Goal: Task Accomplishment & Management: Manage account settings

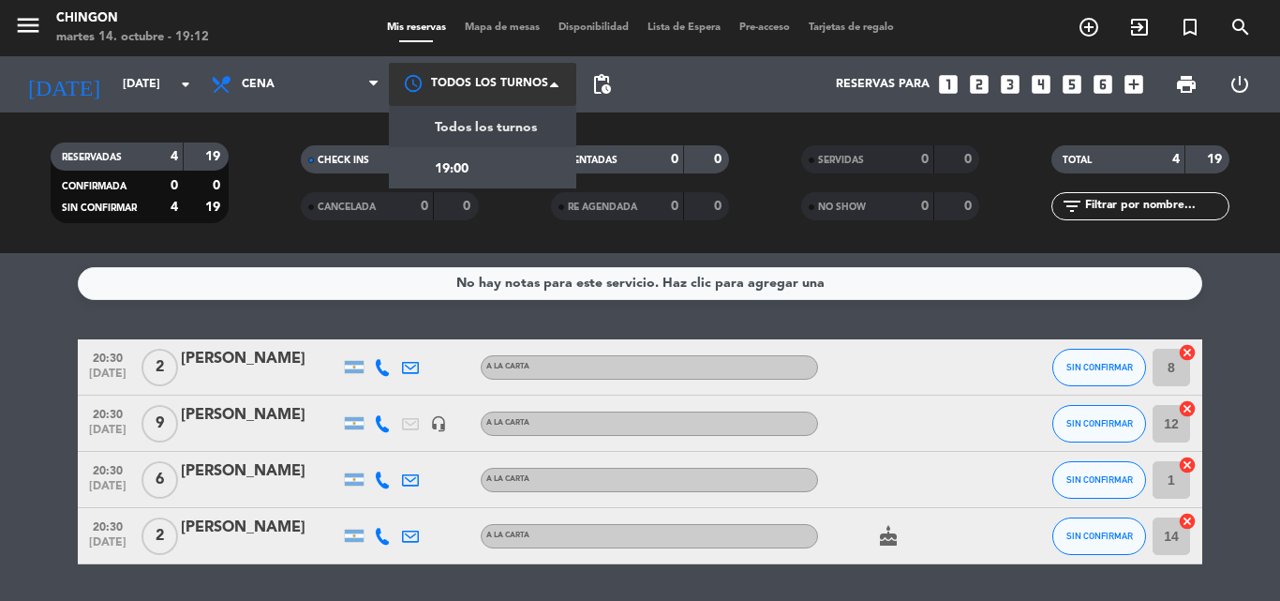
click at [448, 81] on div at bounding box center [482, 84] width 187 height 42
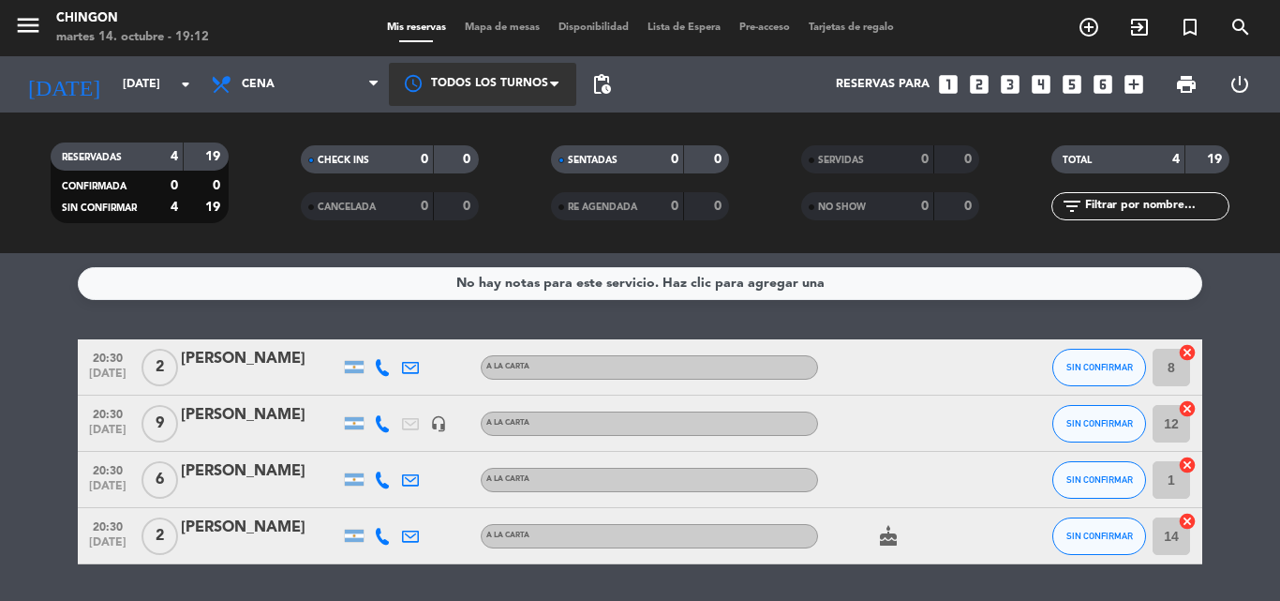
click at [448, 81] on div at bounding box center [482, 84] width 187 height 42
click at [779, 28] on span "Pre-acceso" at bounding box center [764, 27] width 69 height 10
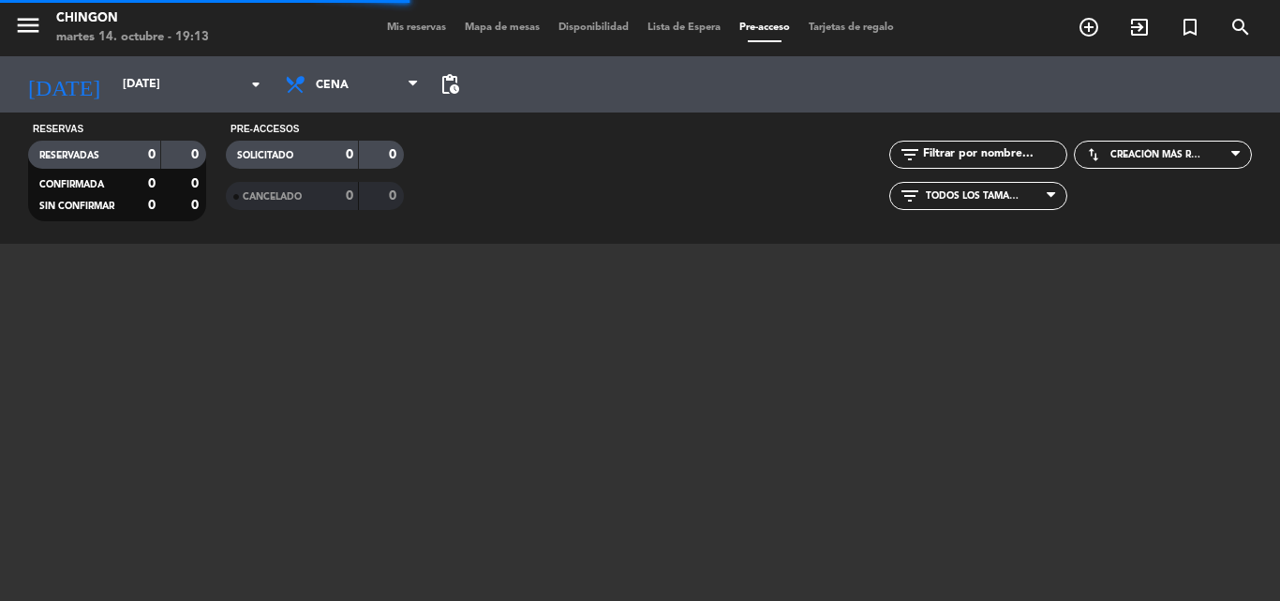
click at [476, 26] on span "Mapa de mesas" at bounding box center [502, 27] width 94 height 10
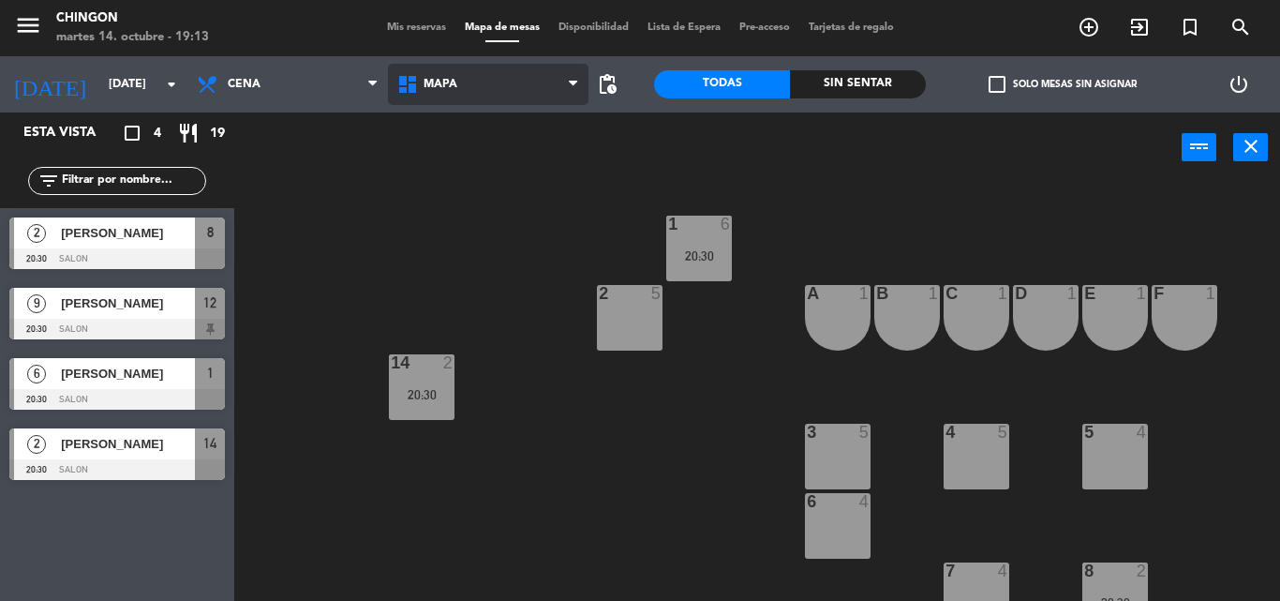
click at [438, 86] on span "MAPA" at bounding box center [440, 84] width 34 height 13
click at [456, 122] on ng-component "menu Chingon [DATE] 14. octubre - 19:13 Mis reservas Mapa de mesas Disponibilid…" at bounding box center [640, 300] width 1280 height 601
click at [564, 80] on span "MAPA" at bounding box center [488, 84] width 200 height 41
click at [428, 19] on div "menu Chingon [DATE] 14. octubre - 19:13 Mis reservas Mapa de mesas Disponibilid…" at bounding box center [640, 28] width 1280 height 56
click at [602, 38] on div "menu Chingon [DATE] 14. octubre - 19:13 Mis reservas Mapa de mesas Disponibilid…" at bounding box center [640, 28] width 1280 height 56
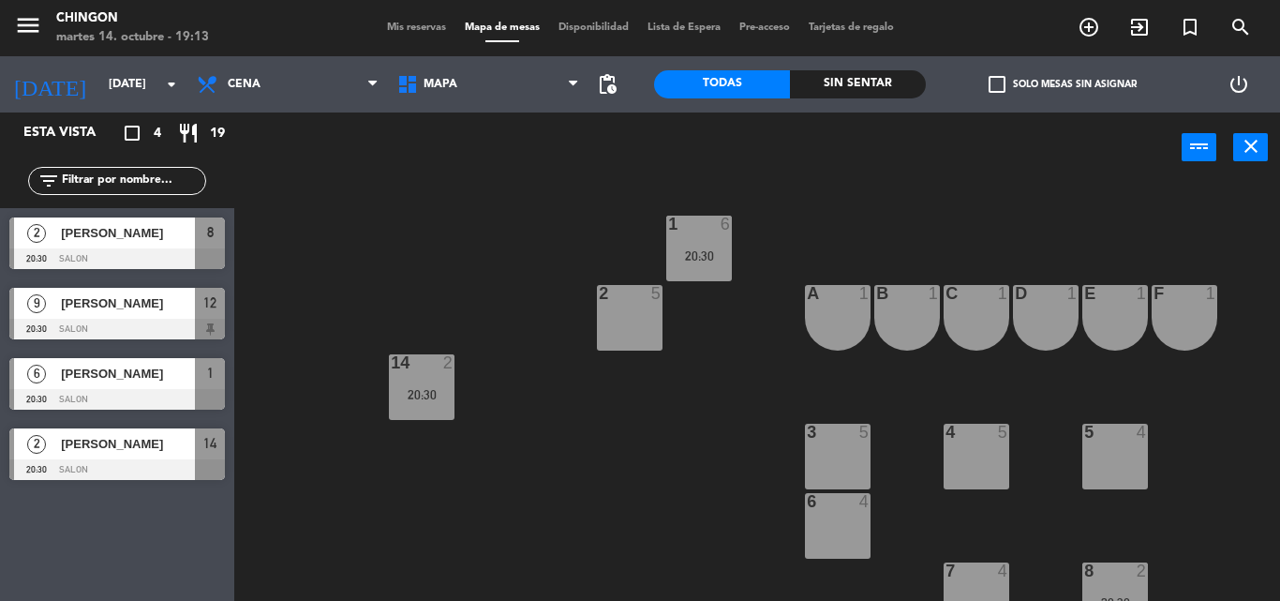
click at [606, 28] on span "Disponibilidad" at bounding box center [593, 27] width 89 height 10
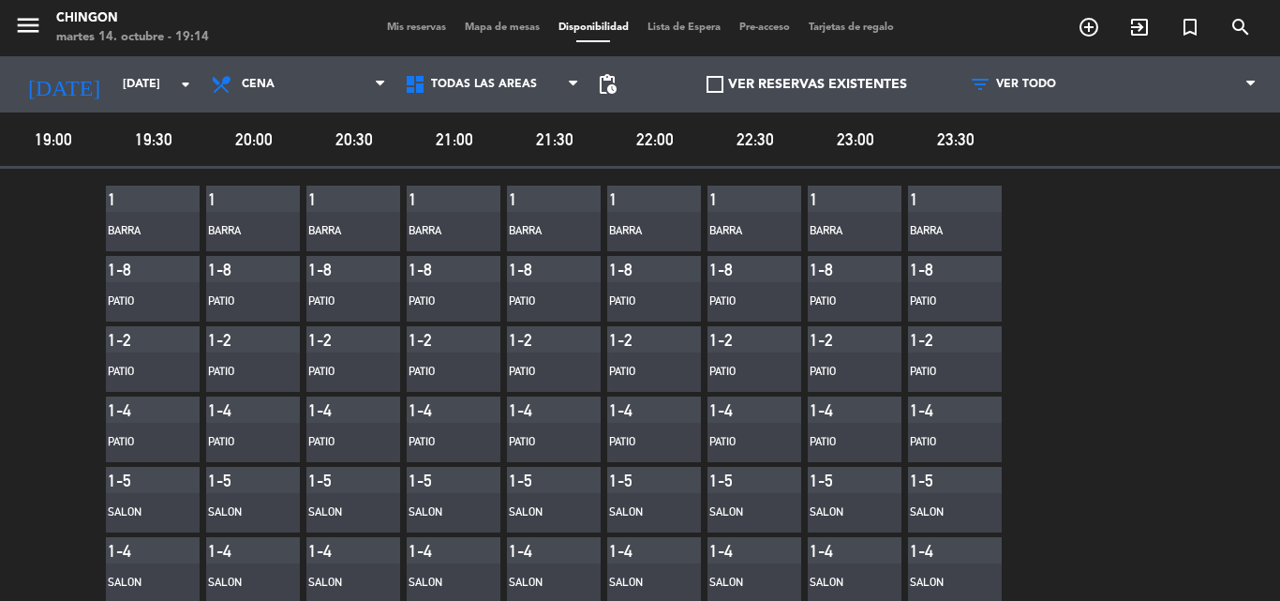
click at [425, 30] on span "Mis reservas" at bounding box center [417, 27] width 78 height 10
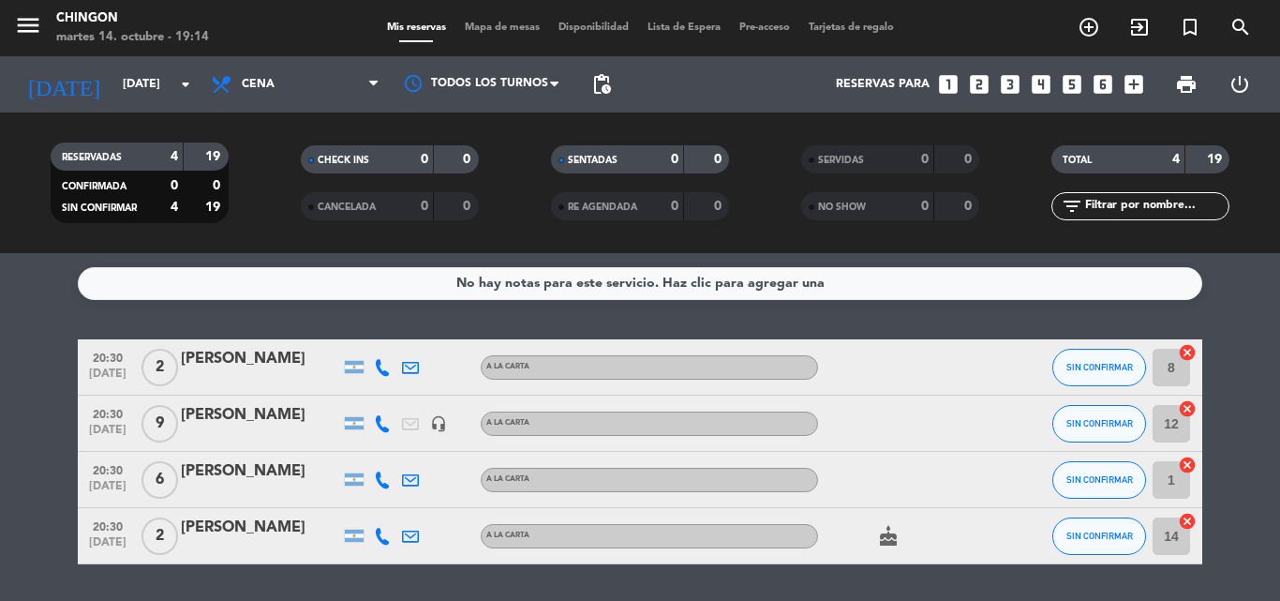
drag, startPoint x: 624, startPoint y: 160, endPoint x: 525, endPoint y: 135, distance: 102.5
click at [525, 135] on div "SENTADAS 0 0 RE AGENDADA 0 0" at bounding box center [639, 182] width 250 height 103
click at [633, 128] on div "RESERVADAS 4 19 CONFIRMADA 0 0 SIN CONFIRMAR 4 19 CHECK INS 0 0 CANCELADA 0 0 S…" at bounding box center [640, 182] width 1280 height 141
click at [1190, 75] on span "print" at bounding box center [1186, 84] width 22 height 22
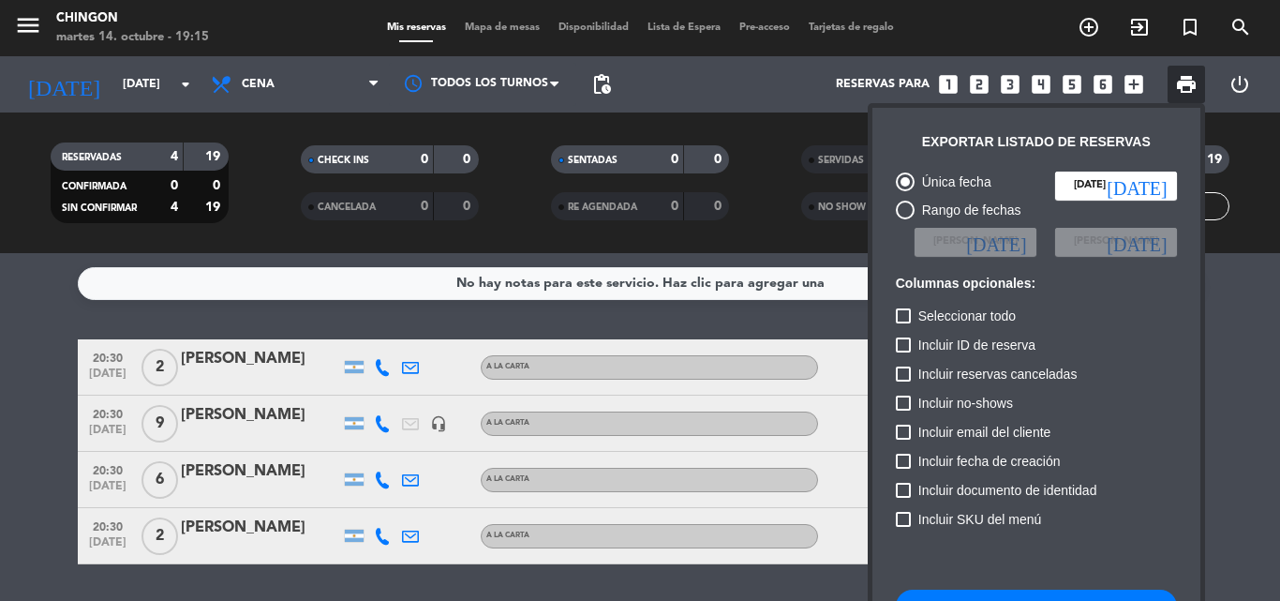
click at [1190, 75] on span "print" at bounding box center [1186, 84] width 22 height 22
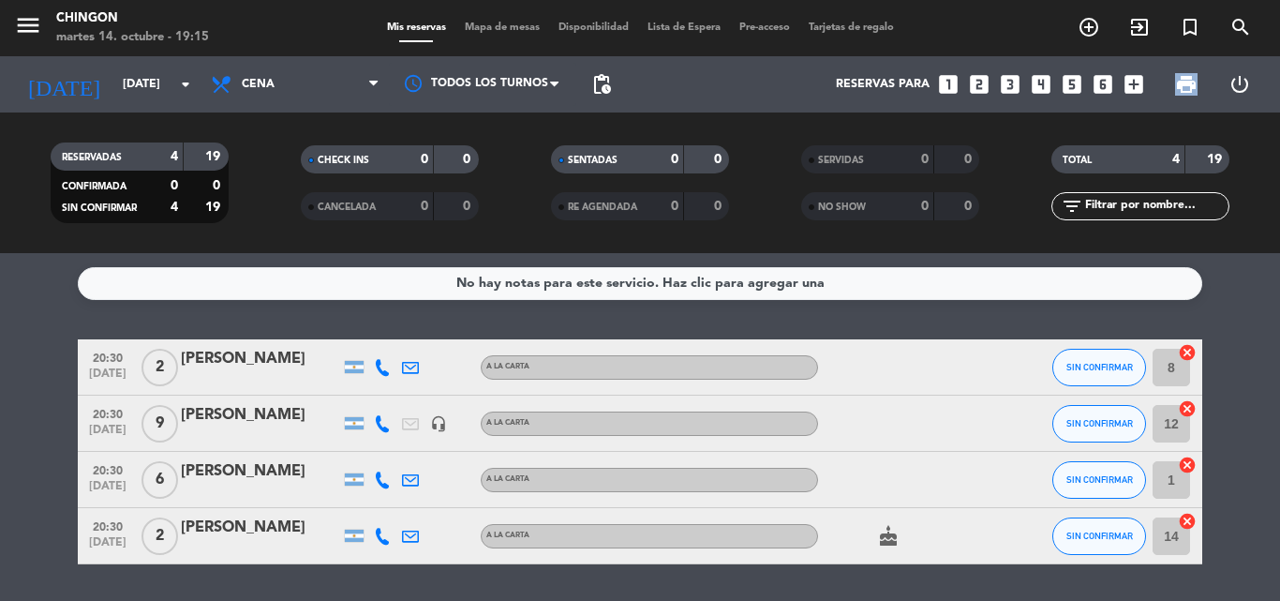
click at [1190, 75] on span "print" at bounding box center [1186, 84] width 22 height 22
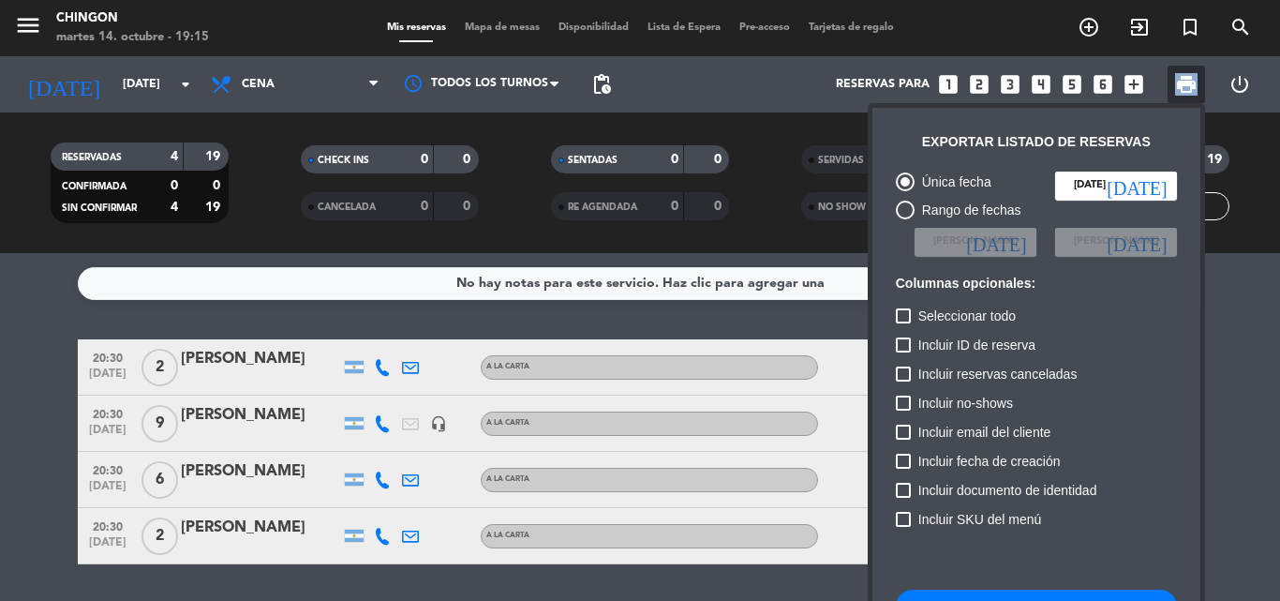
click at [1190, 75] on span "print" at bounding box center [1186, 84] width 22 height 22
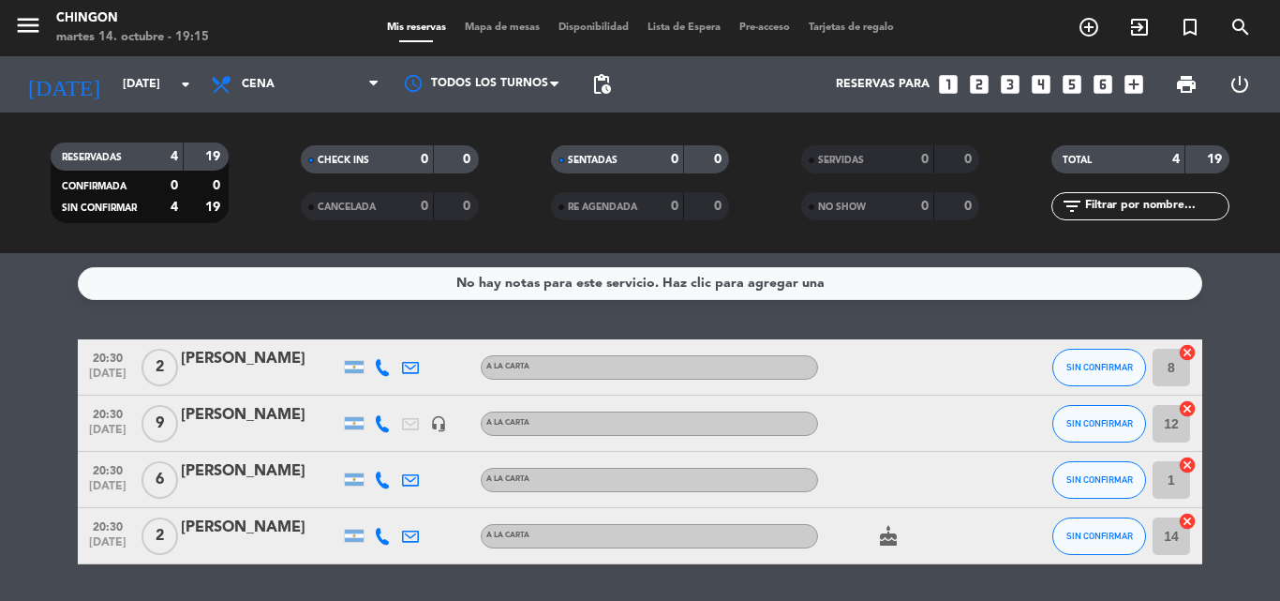
click at [1190, 75] on span "print" at bounding box center [1186, 84] width 22 height 22
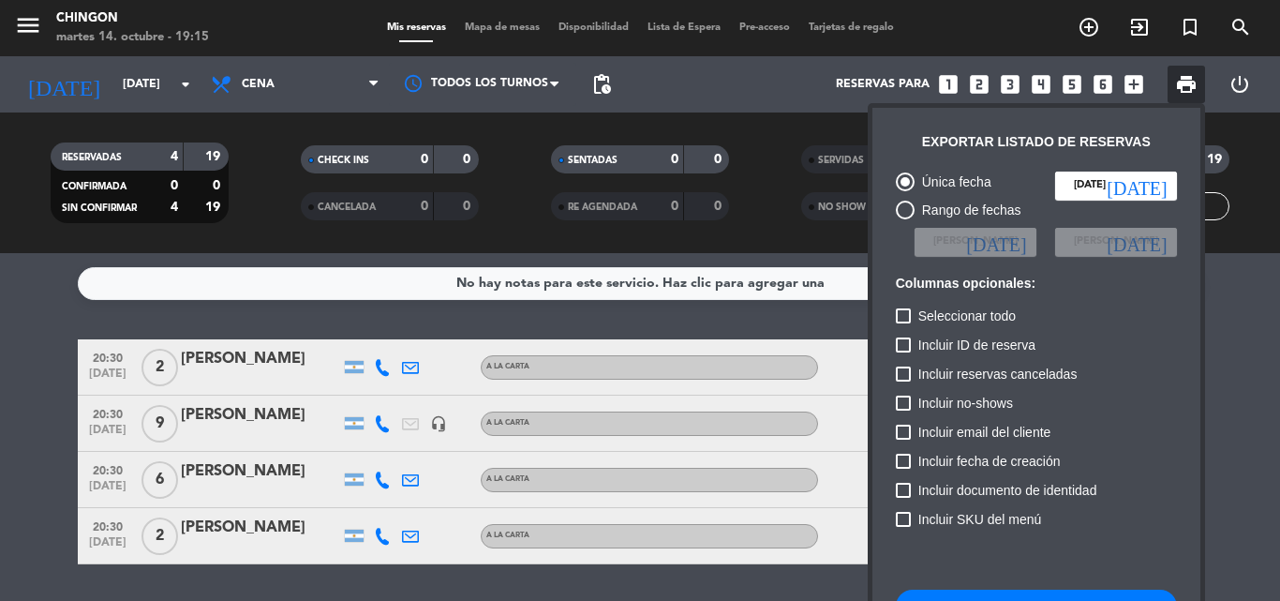
click at [595, 82] on div at bounding box center [640, 300] width 1280 height 601
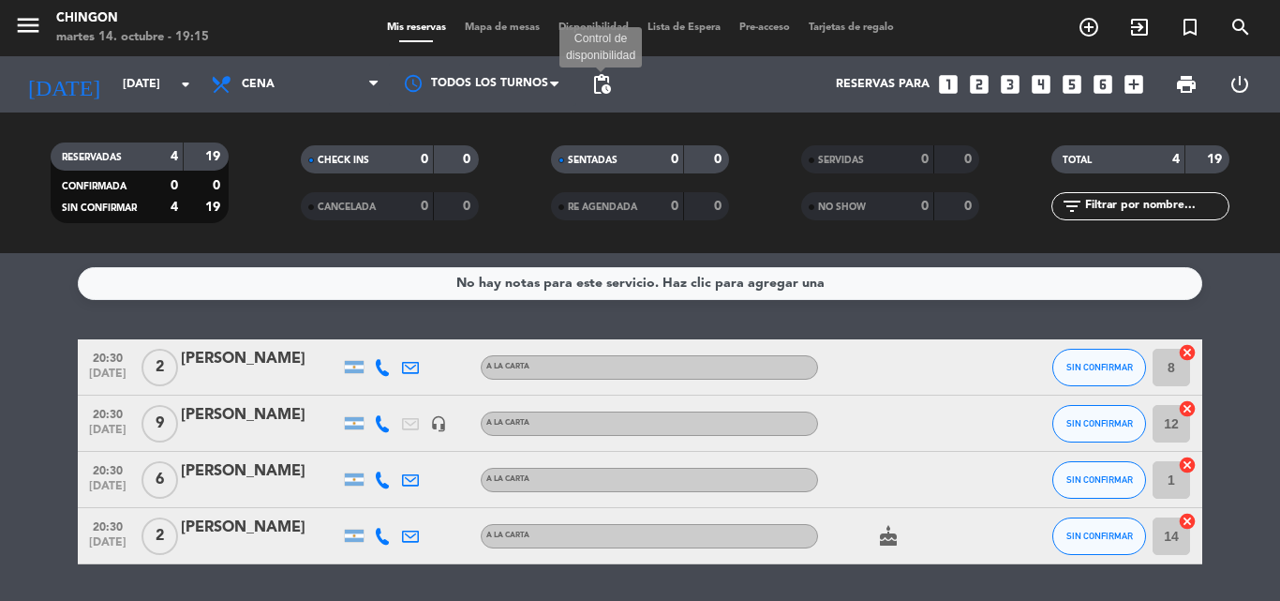
click at [601, 82] on span "pending_actions" at bounding box center [601, 84] width 22 height 22
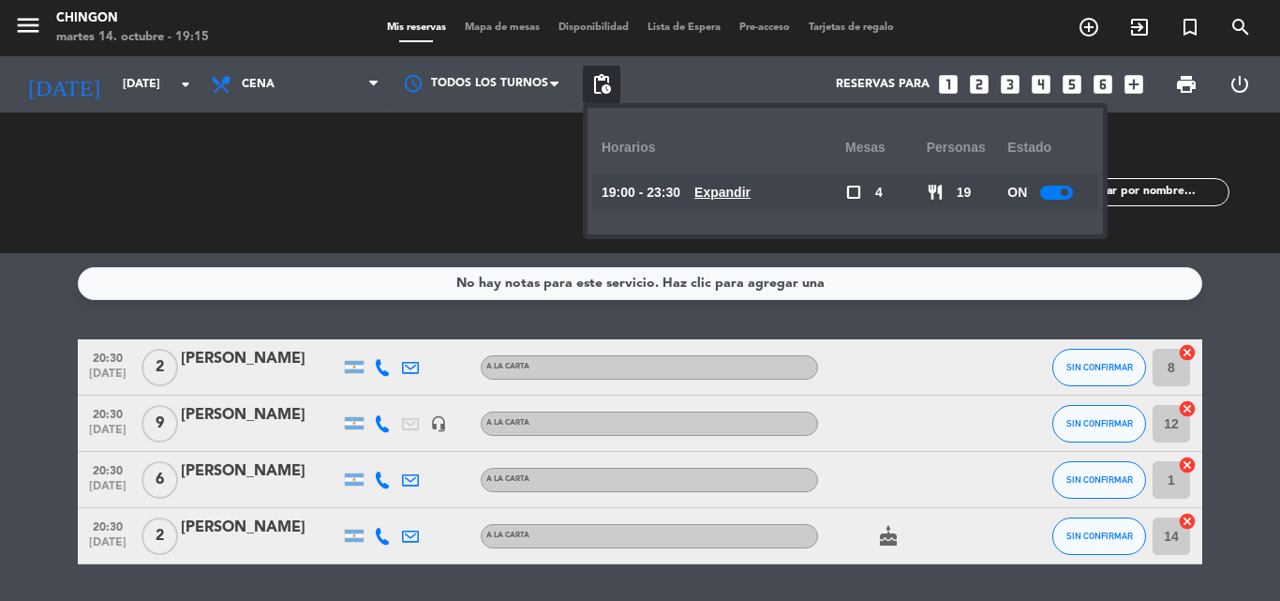
click at [601, 82] on span "pending_actions" at bounding box center [601, 84] width 22 height 22
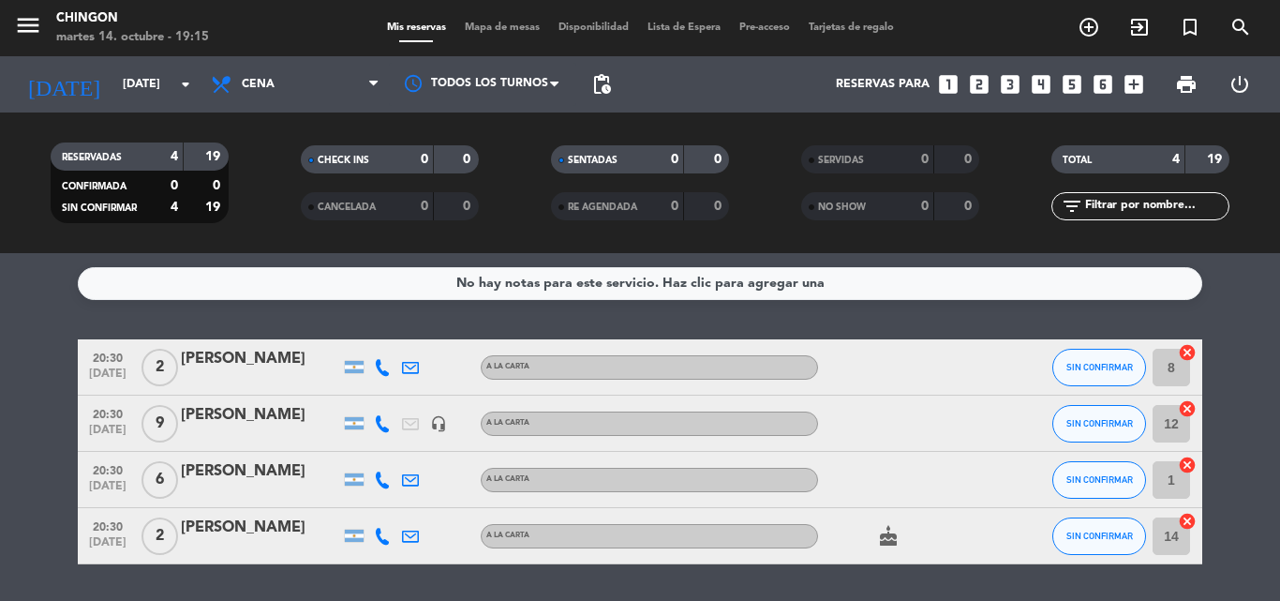
click at [601, 82] on span "pending_actions" at bounding box center [601, 84] width 22 height 22
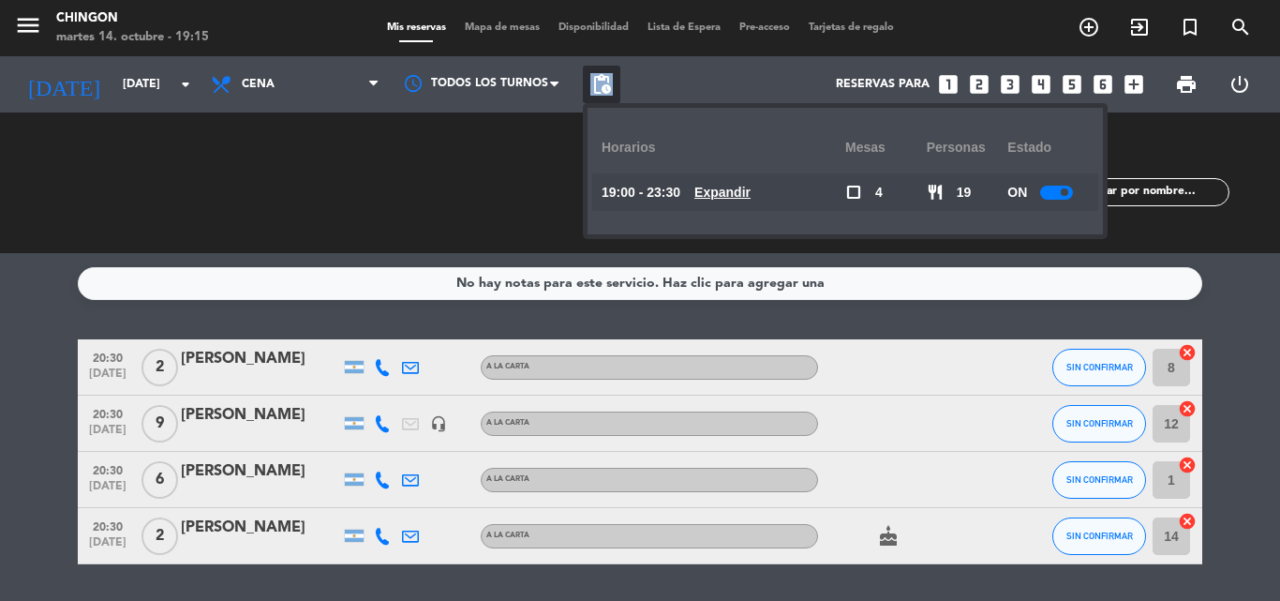
click at [601, 82] on span "pending_actions" at bounding box center [601, 84] width 22 height 22
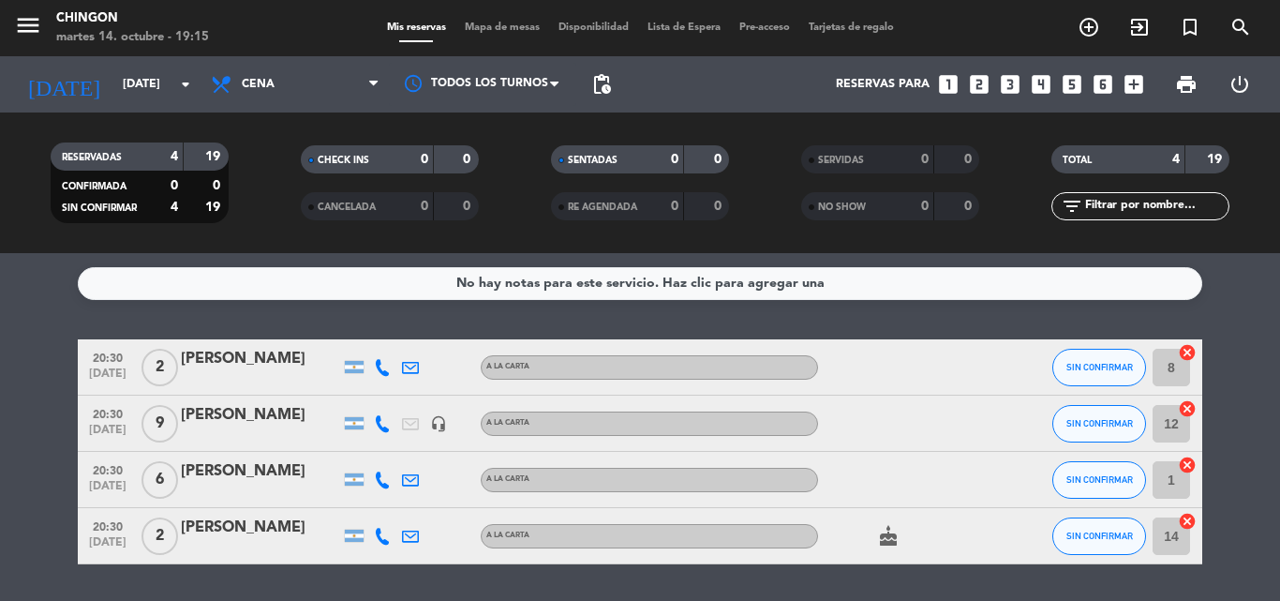
click at [377, 150] on div "CHECK INS" at bounding box center [348, 160] width 86 height 22
click at [520, 38] on div "menu Chingon [DATE] 14. octubre - 19:15 Mis reservas Mapa de mesas Disponibilid…" at bounding box center [640, 28] width 1280 height 56
click at [492, 24] on span "Mapa de mesas" at bounding box center [502, 27] width 94 height 10
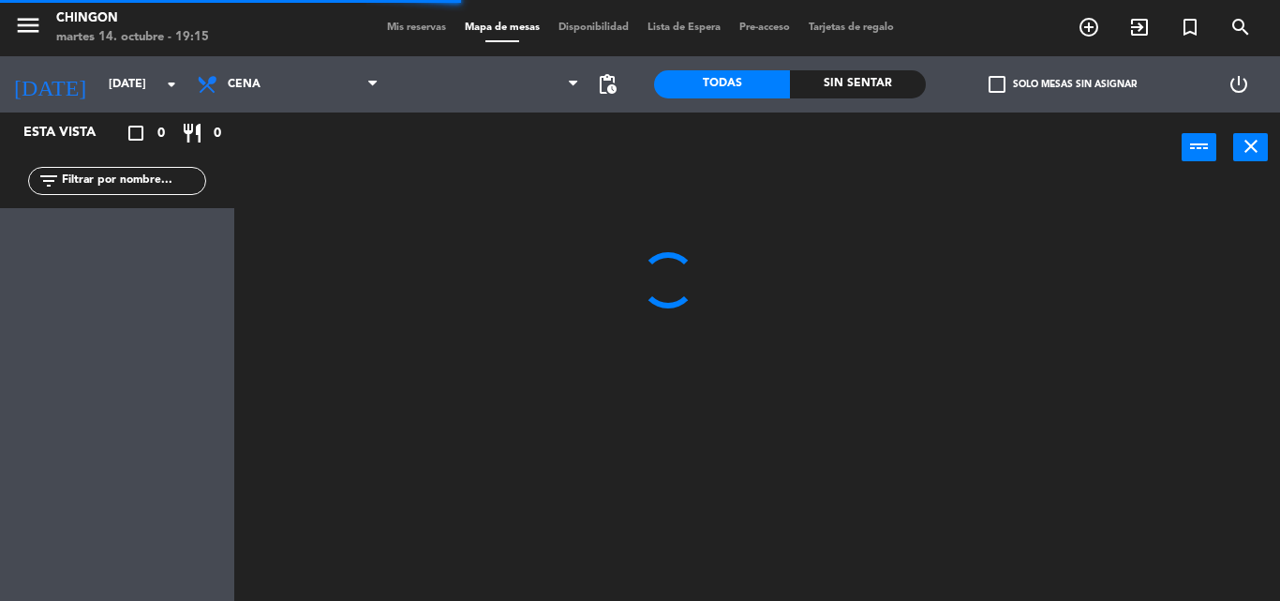
click at [401, 27] on span "Mis reservas" at bounding box center [417, 27] width 78 height 10
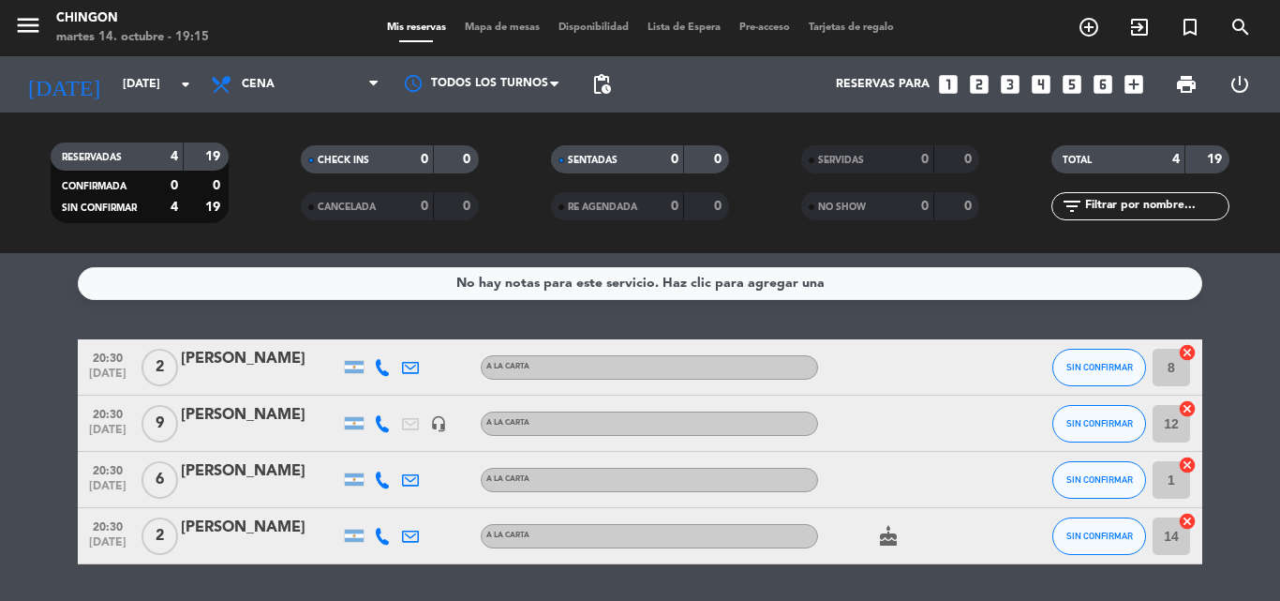
drag, startPoint x: 1202, startPoint y: 355, endPoint x: 1138, endPoint y: 357, distance: 63.7
click at [1138, 357] on bookings-row "20:30 [DATE] 2 [PERSON_NAME] A LA CARTA SIN CONFIRMAR 8 cancel 20:30 [DATE] 9 […" at bounding box center [640, 451] width 1280 height 225
click at [1242, 361] on bookings-row "20:30 [DATE] 2 [PERSON_NAME] A LA CARTA SIN CONFIRMAR 8 cancel 20:30 [DATE] 9 […" at bounding box center [640, 451] width 1280 height 225
click at [215, 338] on div "No hay notas para este servicio. Haz clic para agregar una 20:30 [DATE] 2 [PERS…" at bounding box center [640, 427] width 1280 height 348
click at [219, 368] on div "[PERSON_NAME]" at bounding box center [260, 359] width 159 height 24
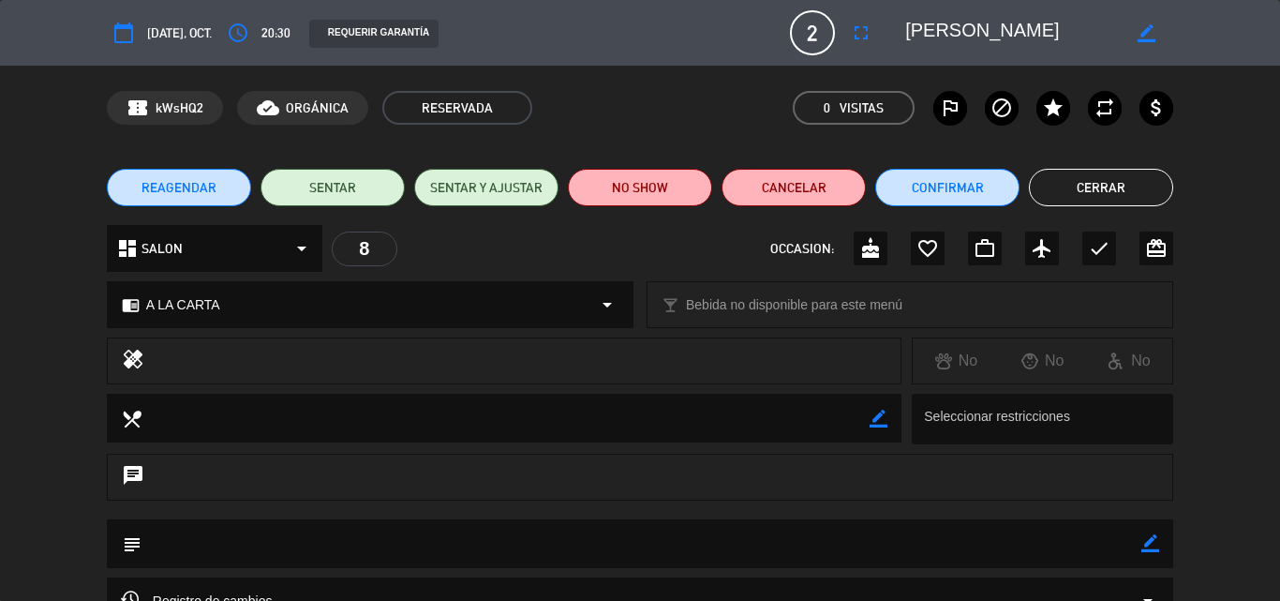
click at [1051, 191] on button "Cerrar" at bounding box center [1101, 187] width 144 height 37
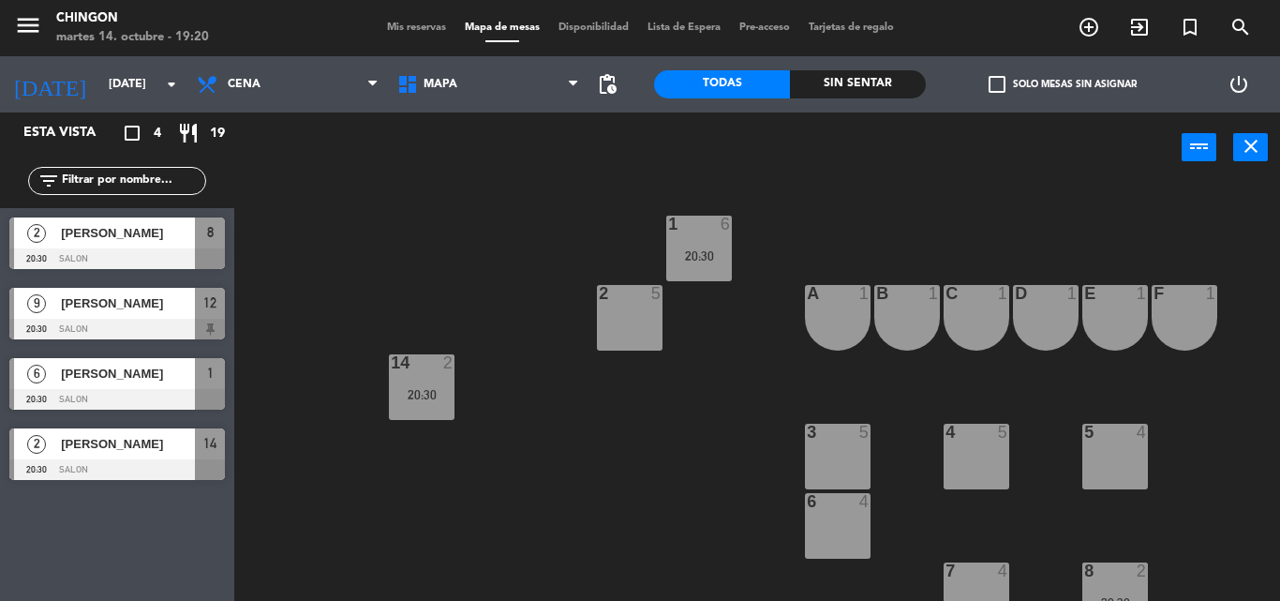
click at [126, 135] on icon "crop_square" at bounding box center [132, 133] width 22 height 22
click at [136, 135] on icon "crop_square" at bounding box center [132, 133] width 22 height 22
click at [132, 135] on icon "crop_square" at bounding box center [132, 133] width 22 height 22
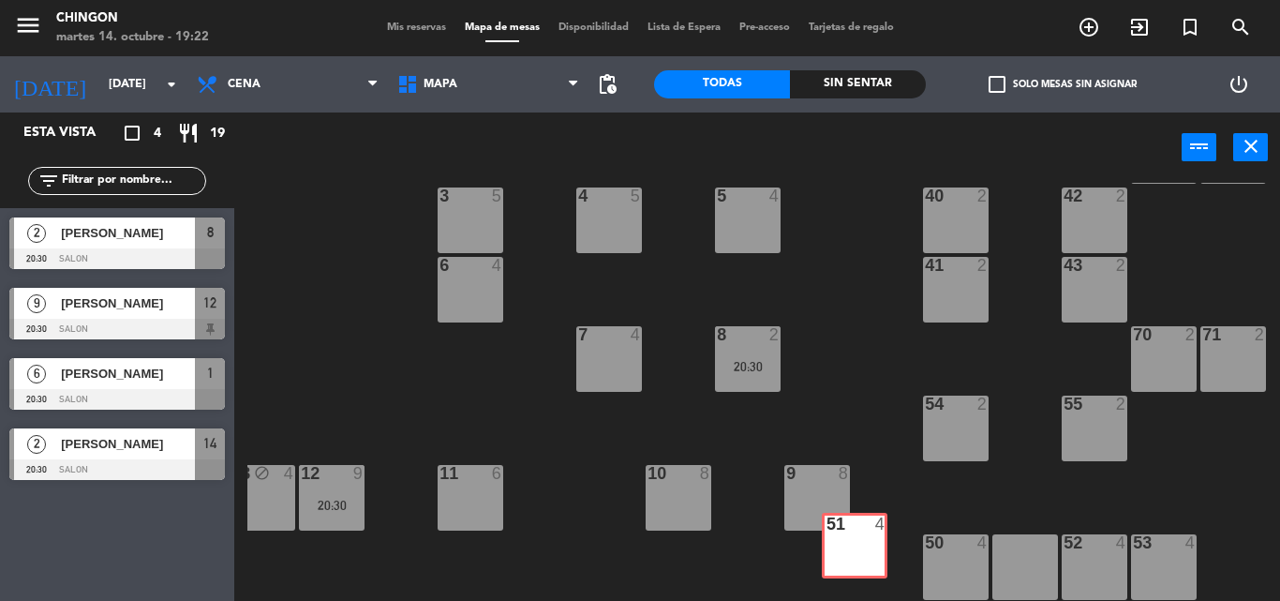
scroll to position [246, 367]
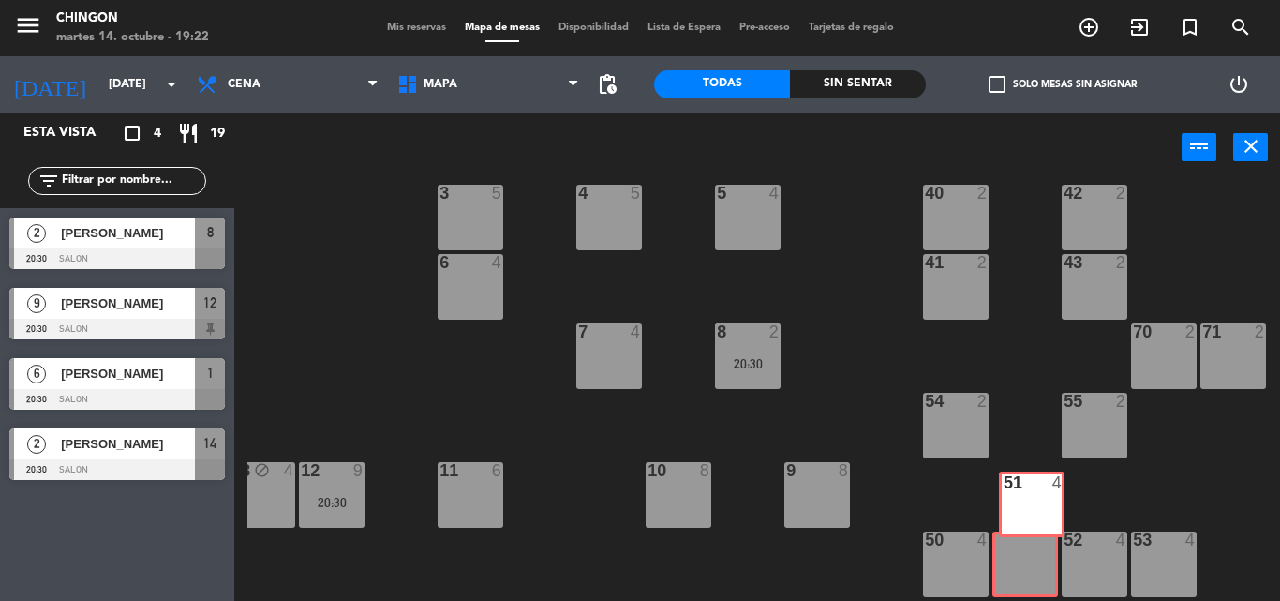
drag, startPoint x: 1009, startPoint y: 589, endPoint x: 1016, endPoint y: 536, distance: 53.8
click at [1016, 536] on div "51 4 51 4" at bounding box center [1025, 564] width 66 height 66
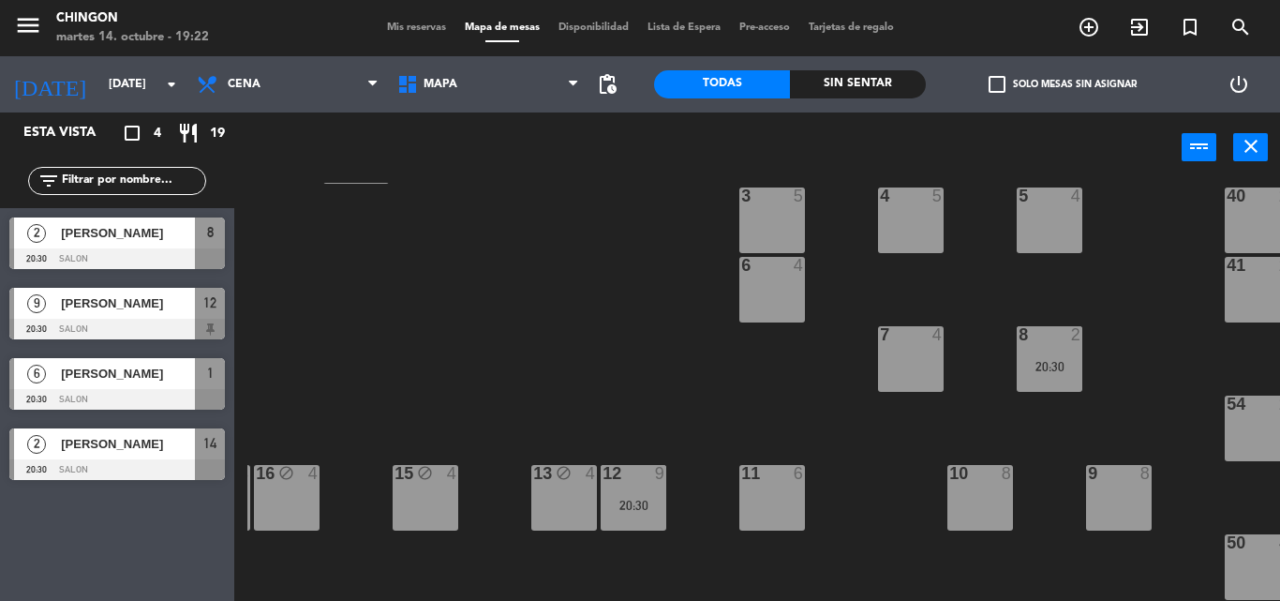
scroll to position [245, 0]
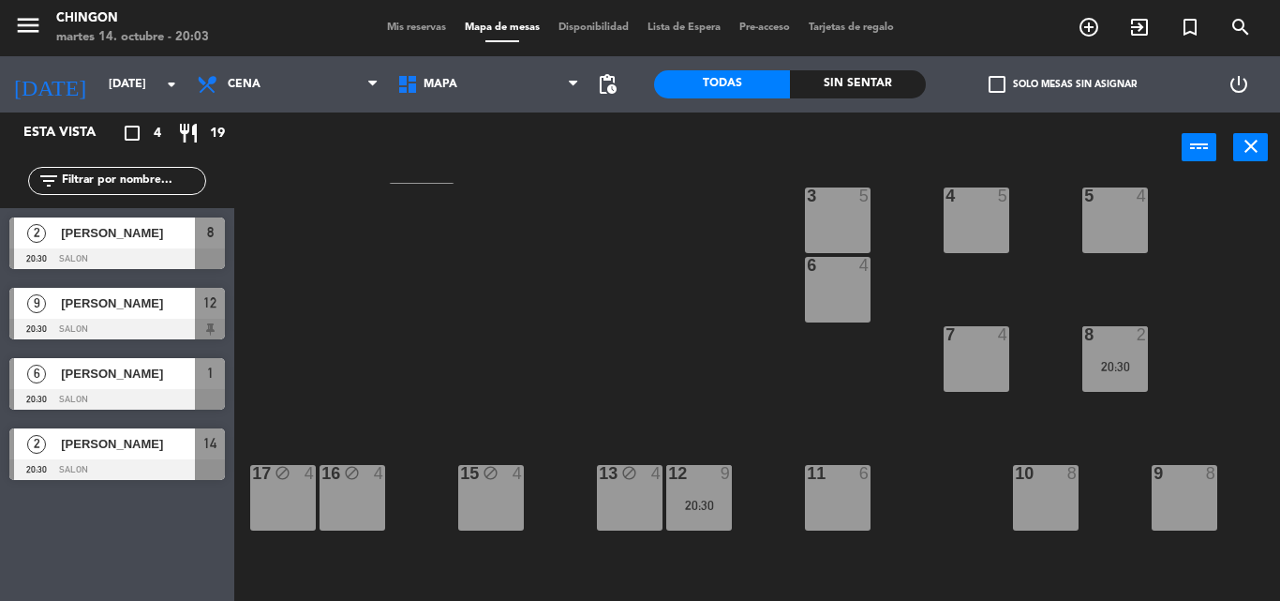
click at [405, 30] on span "Mis reservas" at bounding box center [417, 27] width 78 height 10
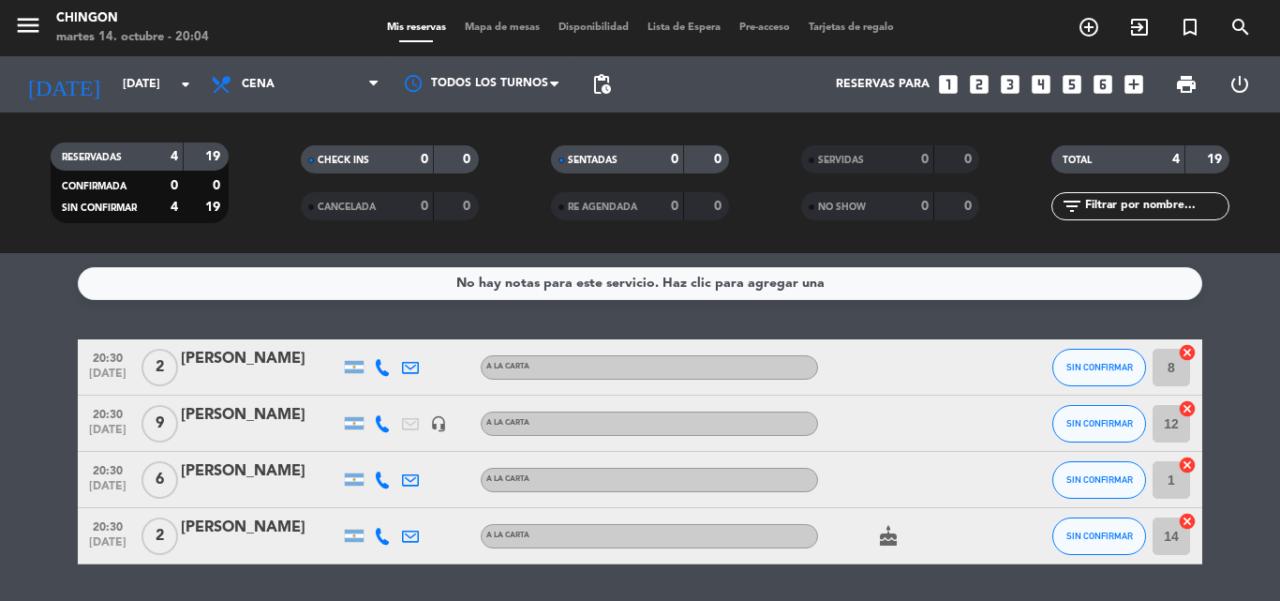
click at [577, 29] on span "Disponibilidad" at bounding box center [593, 27] width 89 height 10
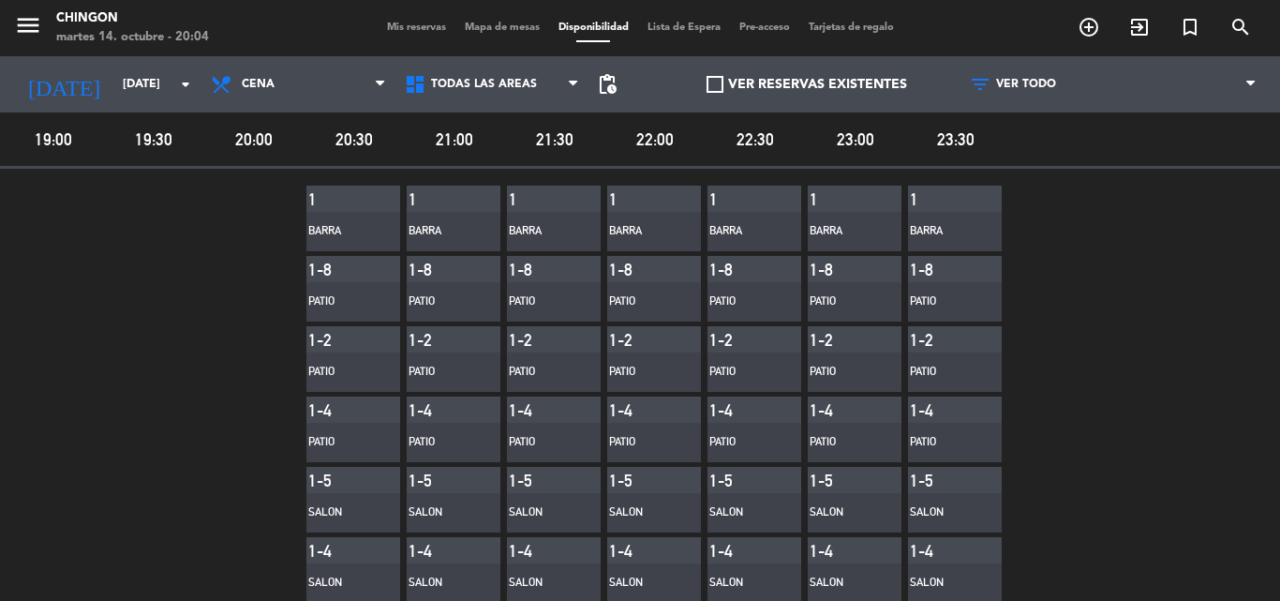
click at [690, 31] on span "Lista de Espera" at bounding box center [684, 27] width 92 height 10
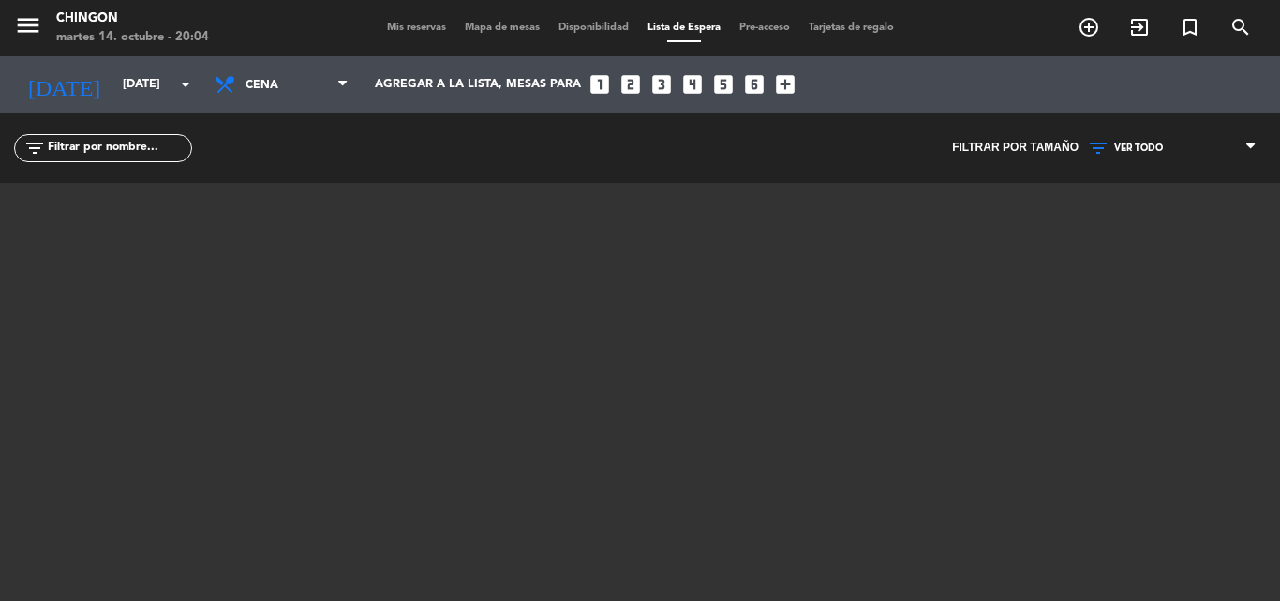
click at [400, 37] on div "menu Chingon [DATE] 14. octubre - 20:04 Mis reservas Mapa de mesas Disponibilid…" at bounding box center [640, 28] width 1280 height 56
click at [392, 30] on span "Mis reservas" at bounding box center [417, 27] width 78 height 10
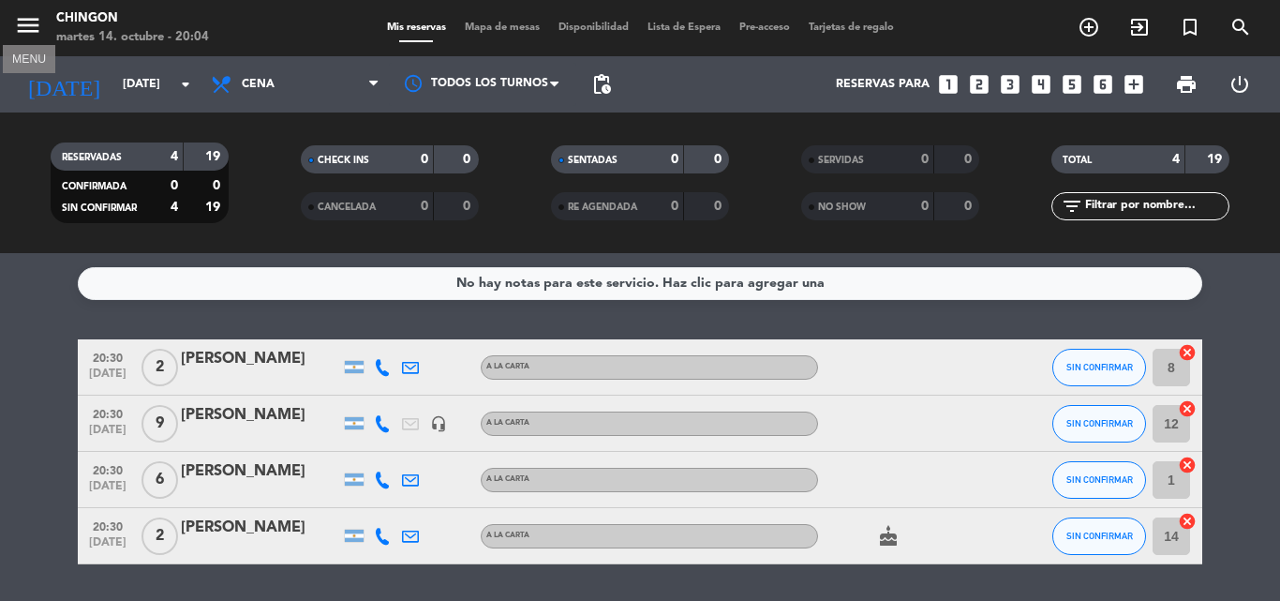
click at [40, 24] on icon "menu" at bounding box center [28, 25] width 28 height 28
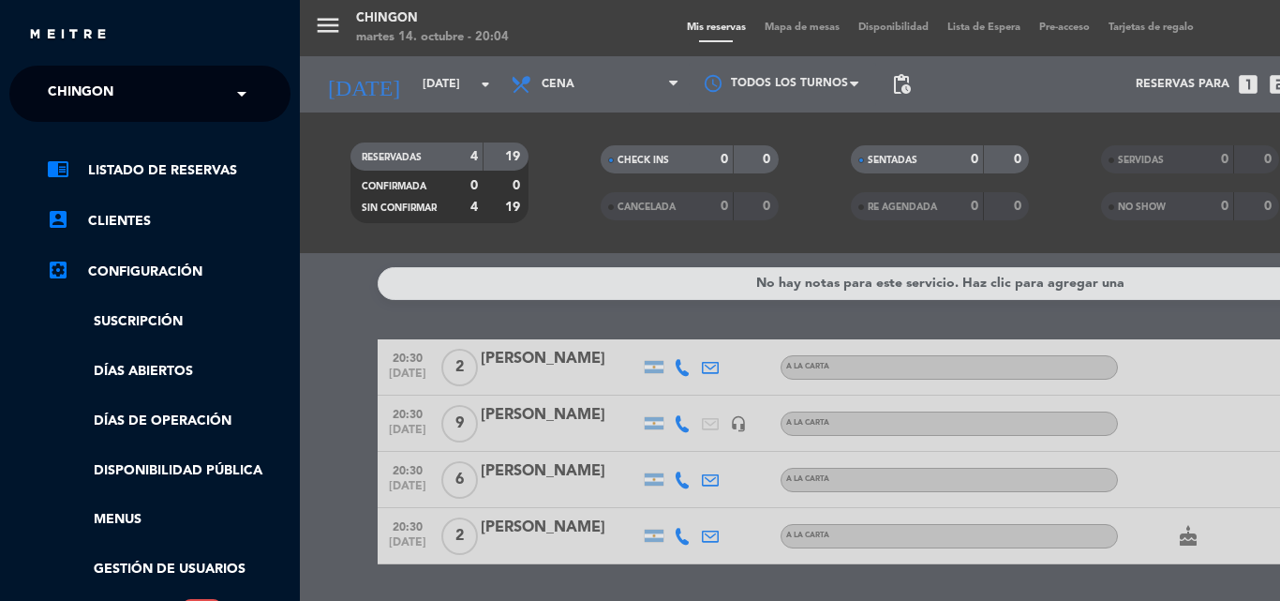
click at [355, 58] on div "menu Chingon [DATE] 14. octubre - 20:04 Mis reservas Mapa de mesas Disponibilid…" at bounding box center [940, 300] width 1280 height 601
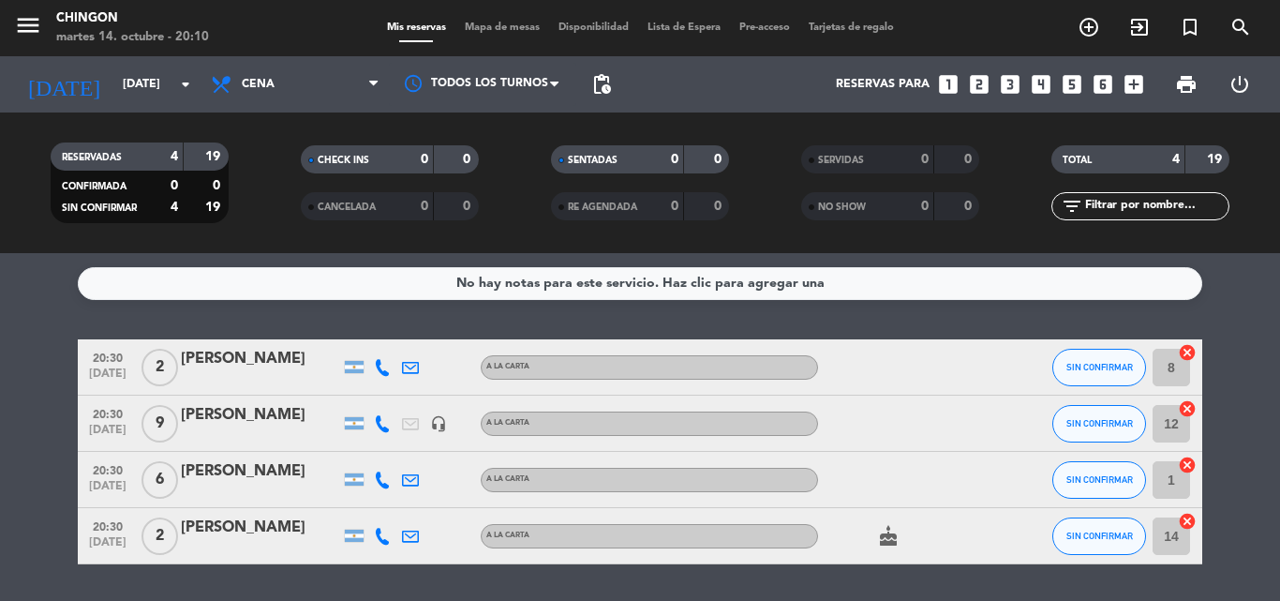
click at [677, 27] on span "Lista de Espera" at bounding box center [684, 27] width 92 height 10
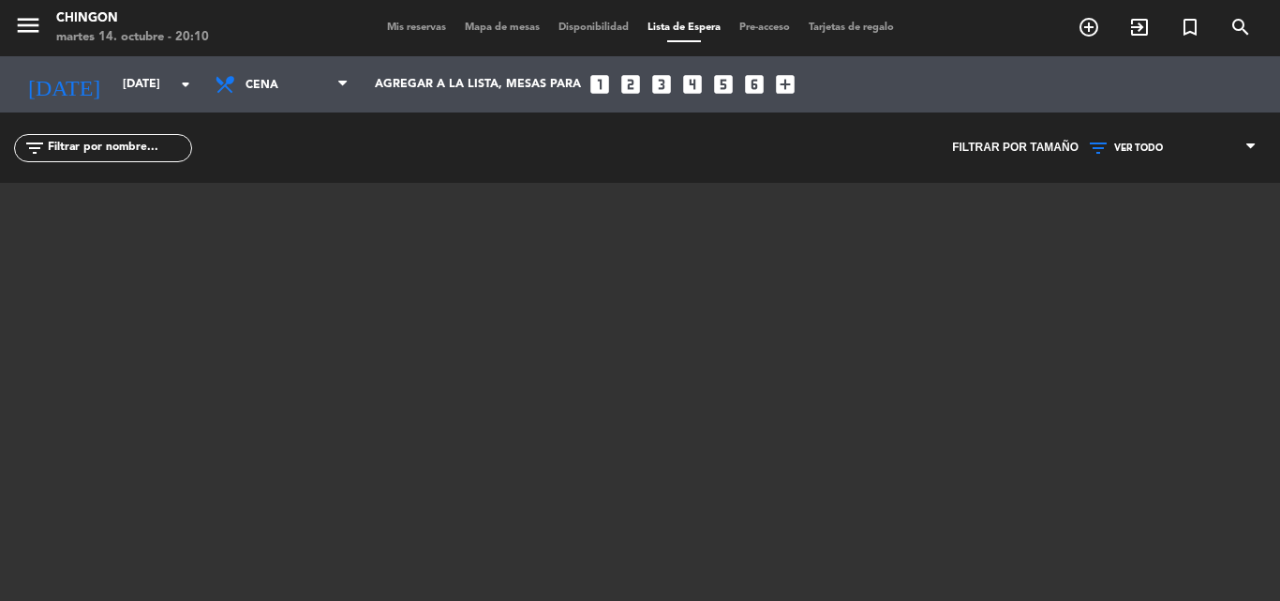
click at [604, 76] on icon "looks_one" at bounding box center [599, 84] width 24 height 24
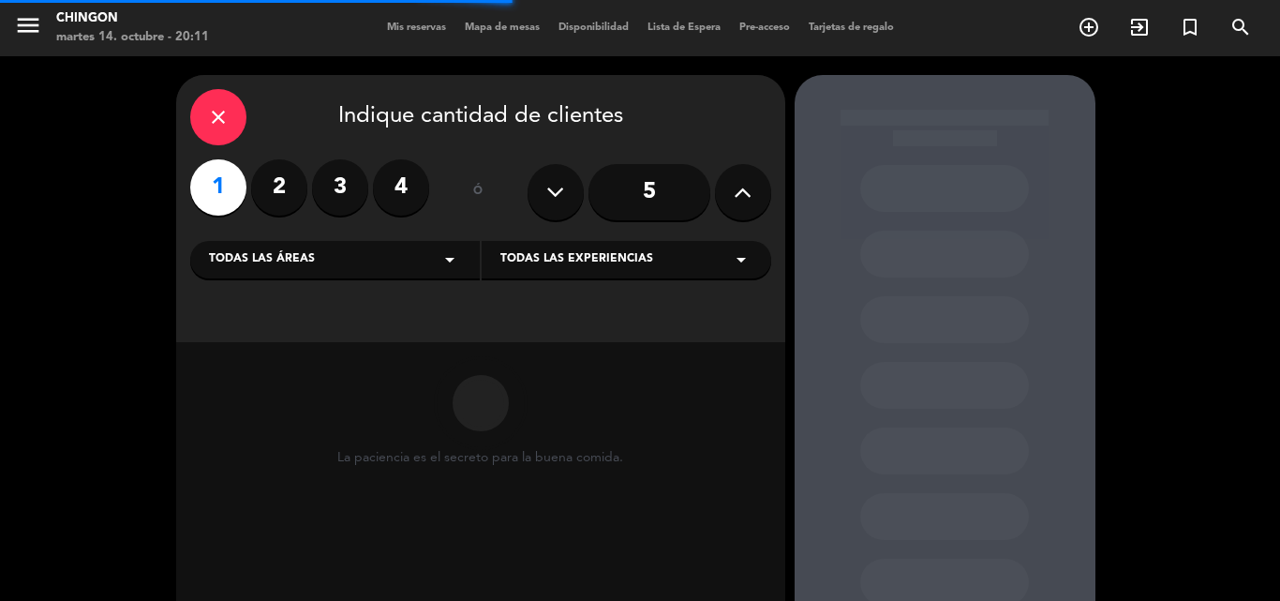
click at [235, 109] on div "close" at bounding box center [218, 117] width 56 height 56
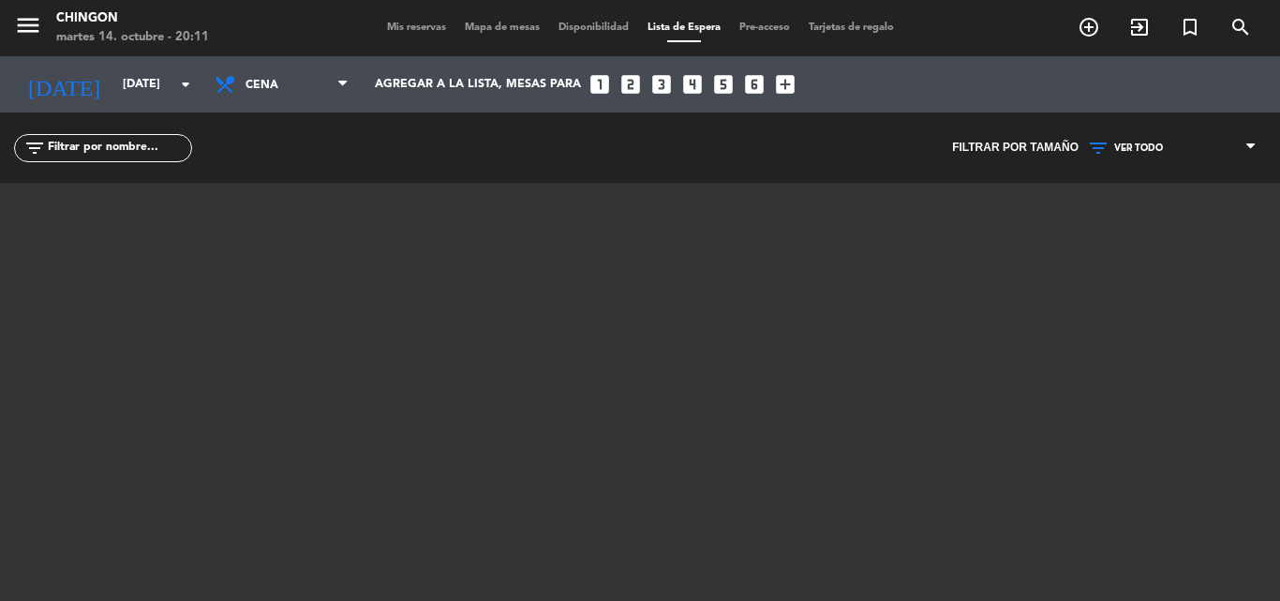
click at [584, 20] on div "Mis reservas Mapa de mesas Disponibilidad Lista de Espera Pre-acceso Tarjetas d…" at bounding box center [641, 28] width 526 height 17
click at [574, 21] on div "Mis reservas Mapa de mesas Disponibilidad Lista de Espera Pre-acceso Tarjetas d…" at bounding box center [641, 28] width 526 height 17
click at [783, 28] on span "Pre-acceso" at bounding box center [764, 27] width 69 height 10
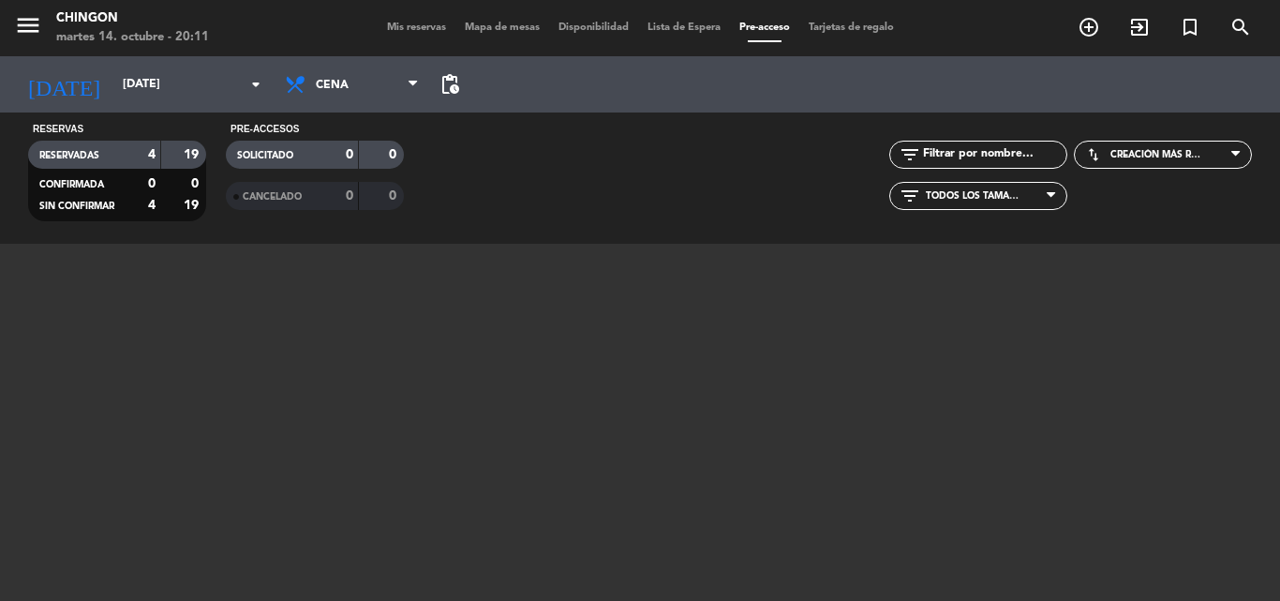
click at [512, 19] on div "menu Chingon [DATE] 14. octubre - 20:11 Mis reservas Mapa de mesas Disponibilid…" at bounding box center [640, 28] width 1280 height 56
click at [505, 30] on span "Mapa de mesas" at bounding box center [502, 27] width 94 height 10
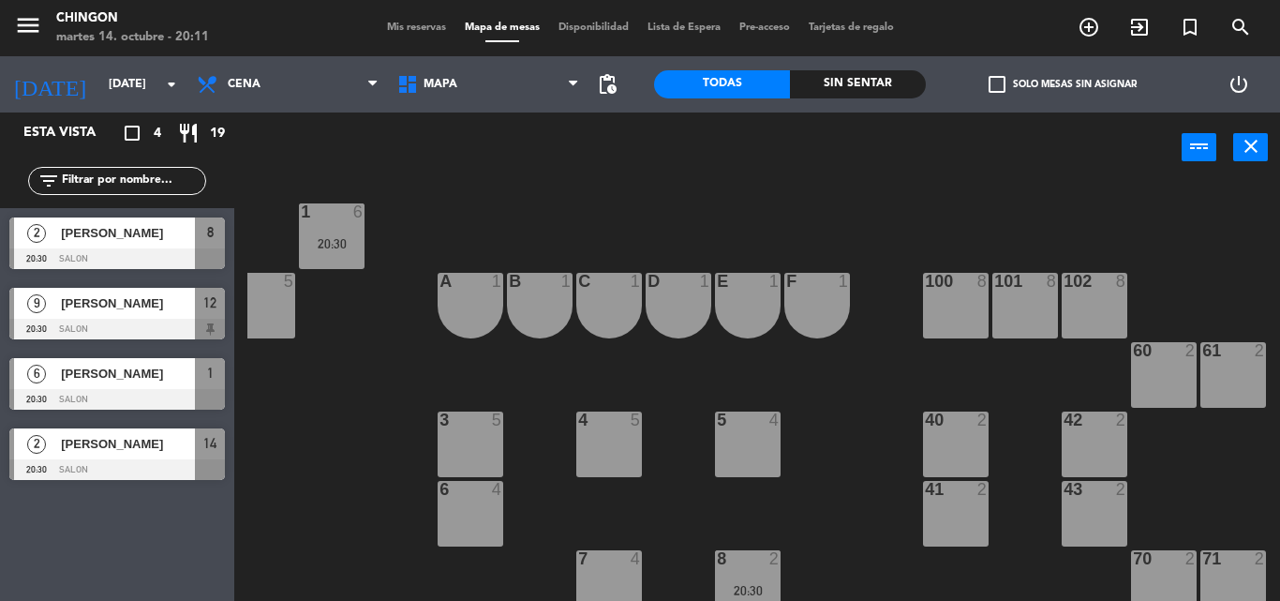
scroll to position [0, 367]
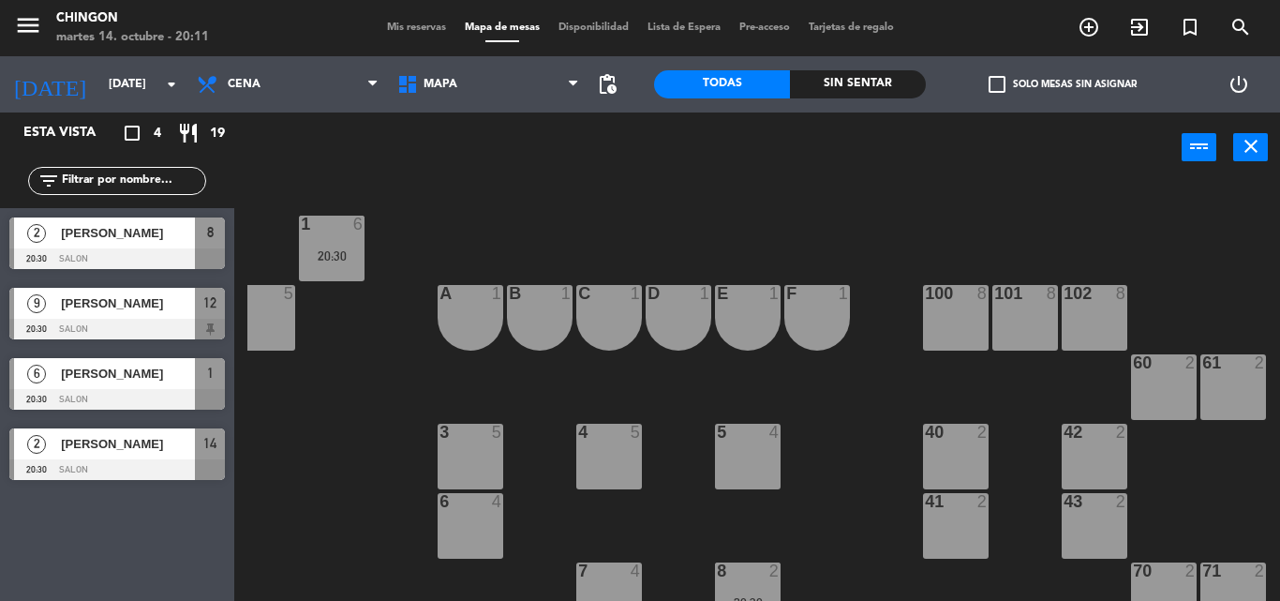
click at [823, 74] on div "Sin sentar" at bounding box center [858, 84] width 136 height 28
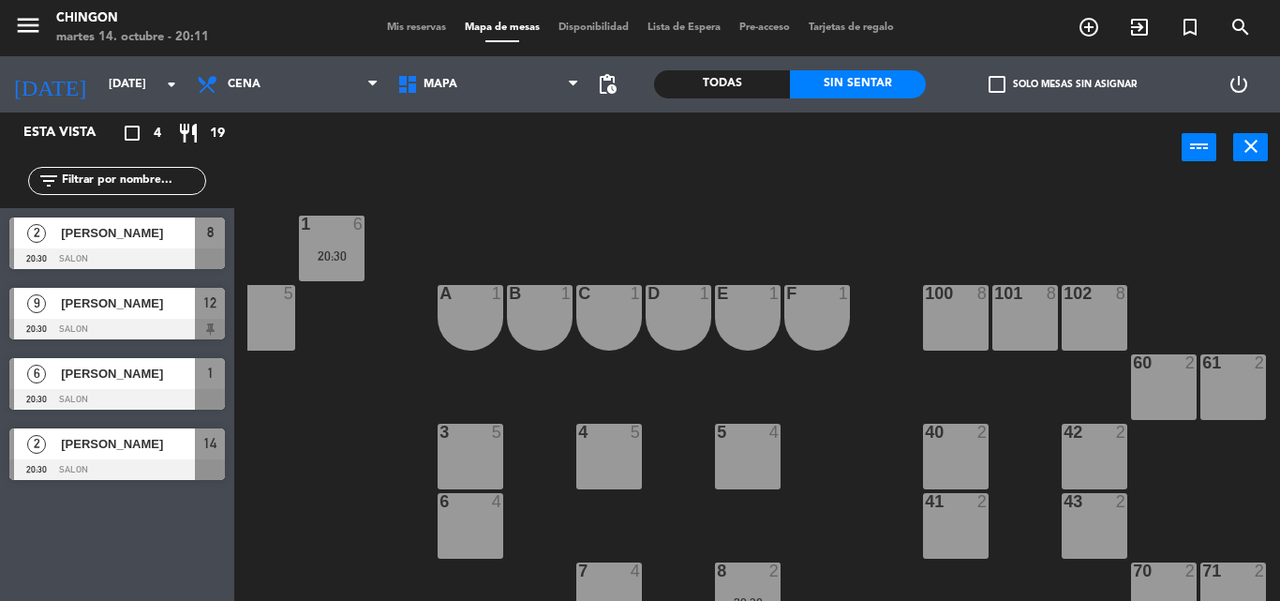
click at [730, 75] on div "Todas" at bounding box center [722, 84] width 136 height 28
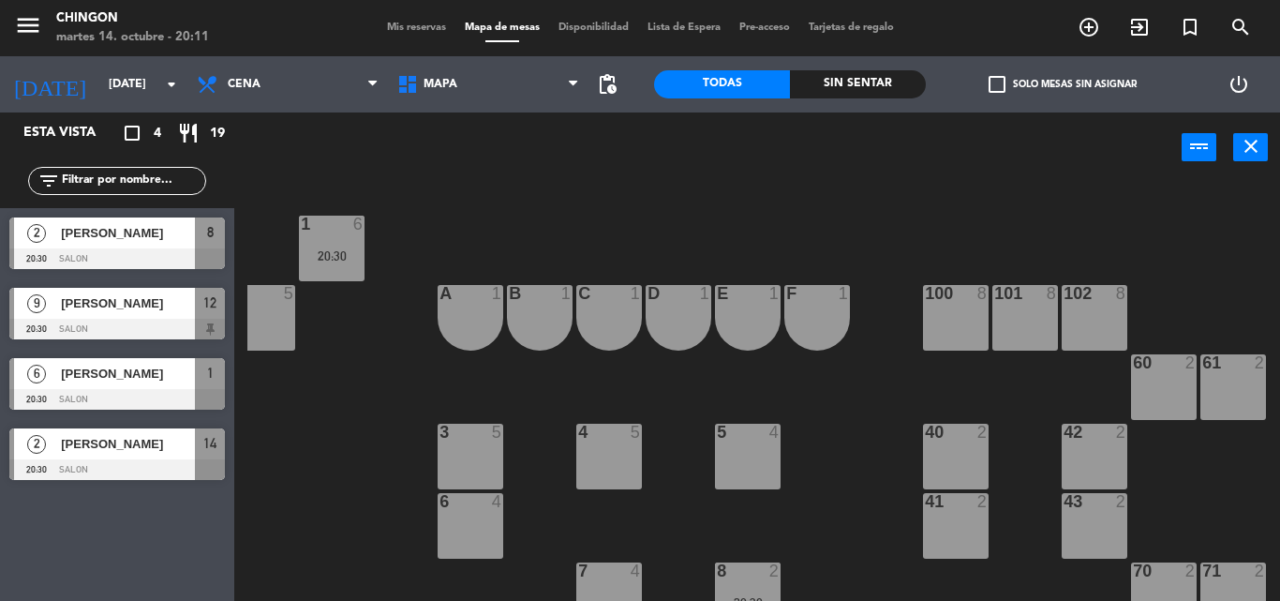
click at [612, 18] on div "menu Chingon [DATE] 14. octubre - 20:11 Mis reservas Mapa de mesas Disponibilid…" at bounding box center [640, 28] width 1280 height 56
click at [896, 34] on div "Mis reservas Mapa de mesas Disponibilidad Lista de Espera Pre-acceso Tarjetas d…" at bounding box center [641, 28] width 526 height 17
click at [882, 35] on div "Mis reservas Mapa de mesas Disponibilidad Lista de Espera Pre-acceso Tarjetas d…" at bounding box center [641, 28] width 526 height 17
click at [871, 31] on span "Tarjetas de regalo" at bounding box center [851, 27] width 104 height 10
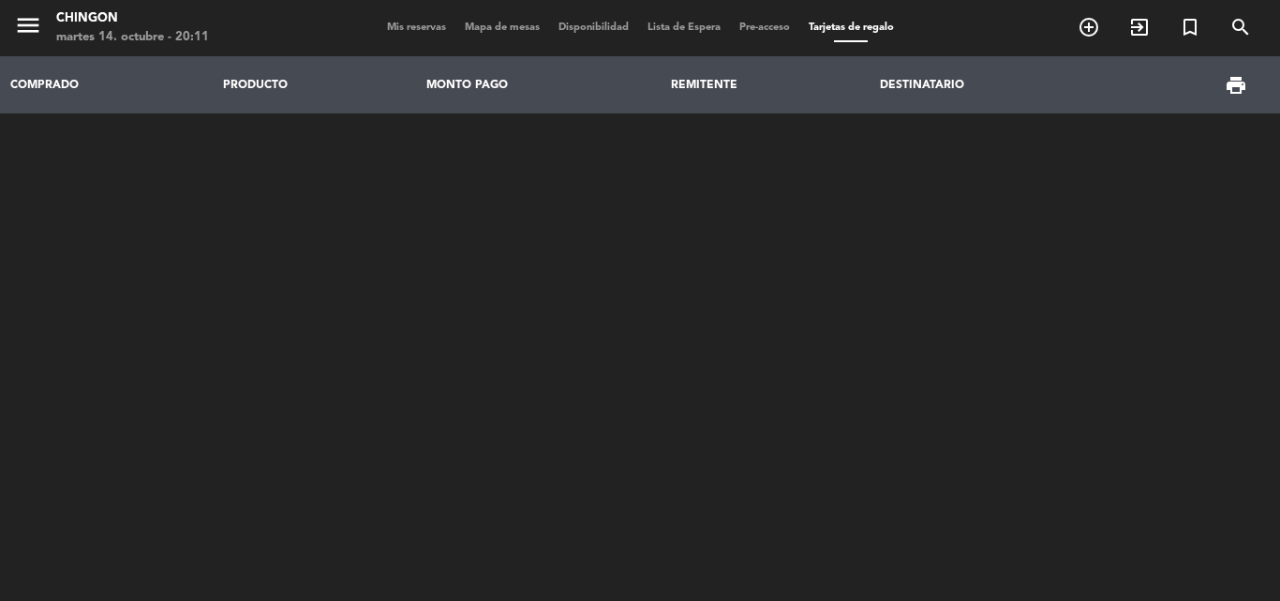
click at [24, 83] on th "COMPRADO" at bounding box center [106, 84] width 213 height 57
drag, startPoint x: 383, startPoint y: 93, endPoint x: 490, endPoint y: 91, distance: 106.8
click at [386, 93] on th "PRODUCTO" at bounding box center [315, 84] width 204 height 57
click at [603, 91] on th "MONTO PAGO" at bounding box center [539, 84] width 245 height 57
drag, startPoint x: 838, startPoint y: 68, endPoint x: 974, endPoint y: 67, distance: 136.8
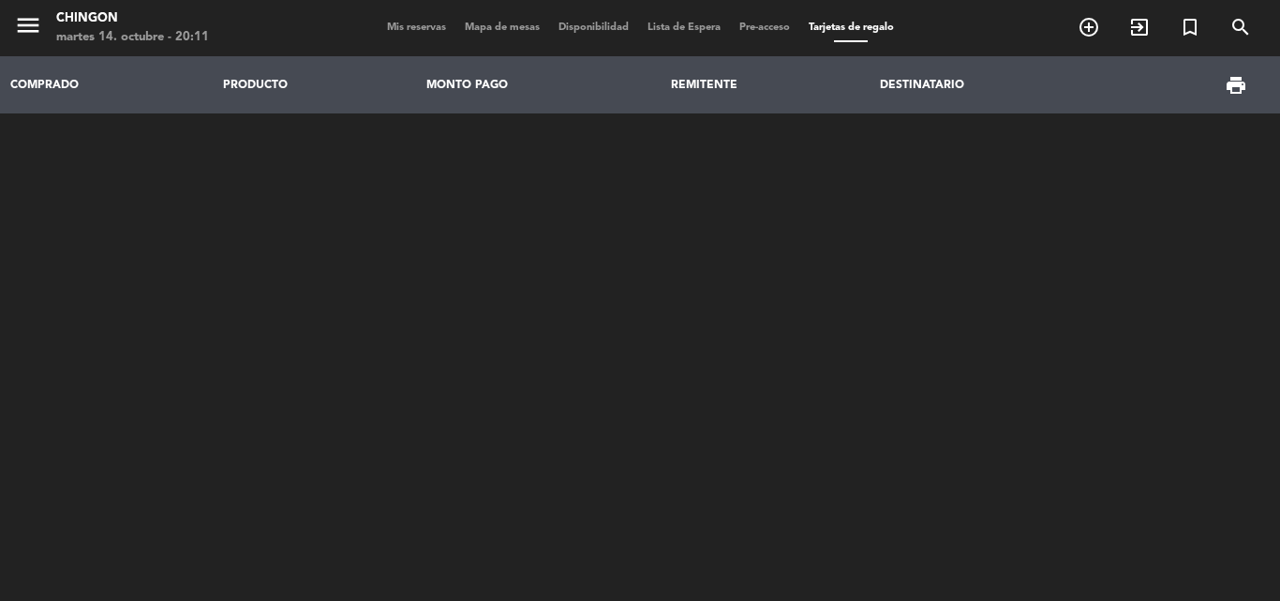
click at [847, 67] on th "REMITENTE" at bounding box center [765, 84] width 208 height 57
click at [979, 67] on th "DESTINATARIO" at bounding box center [994, 84] width 251 height 57
click at [1087, 19] on icon "add_circle_outline" at bounding box center [1088, 27] width 22 height 22
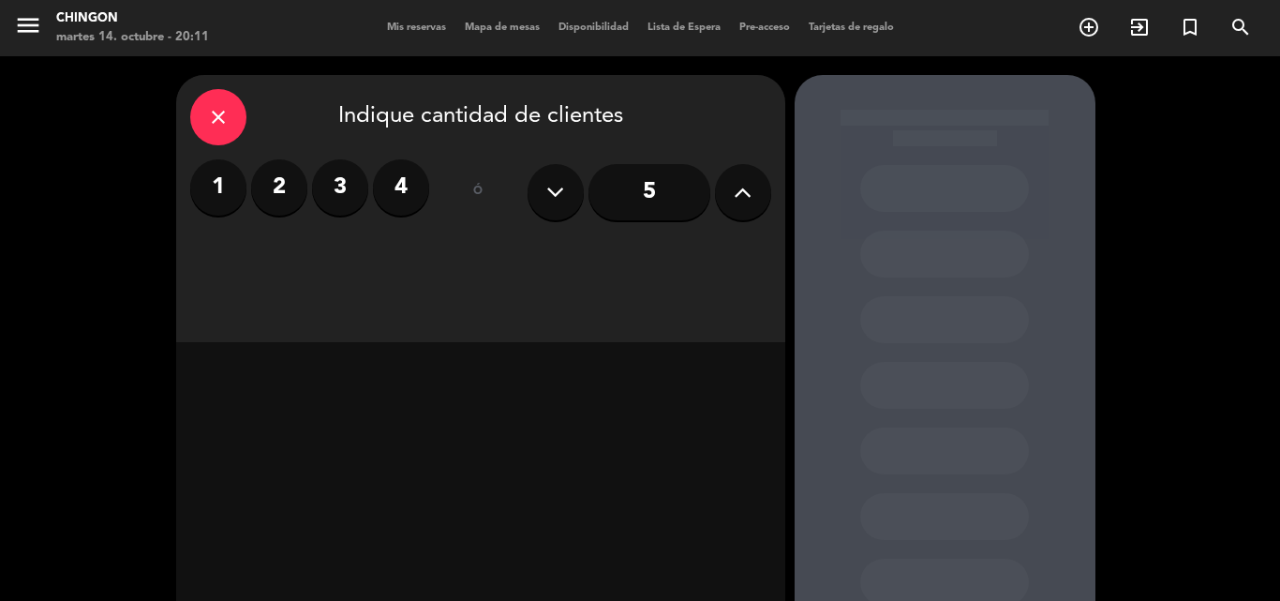
click at [248, 108] on div "close Indique cantidad de clientes" at bounding box center [480, 117] width 581 height 56
click at [240, 109] on div "close" at bounding box center [218, 117] width 56 height 56
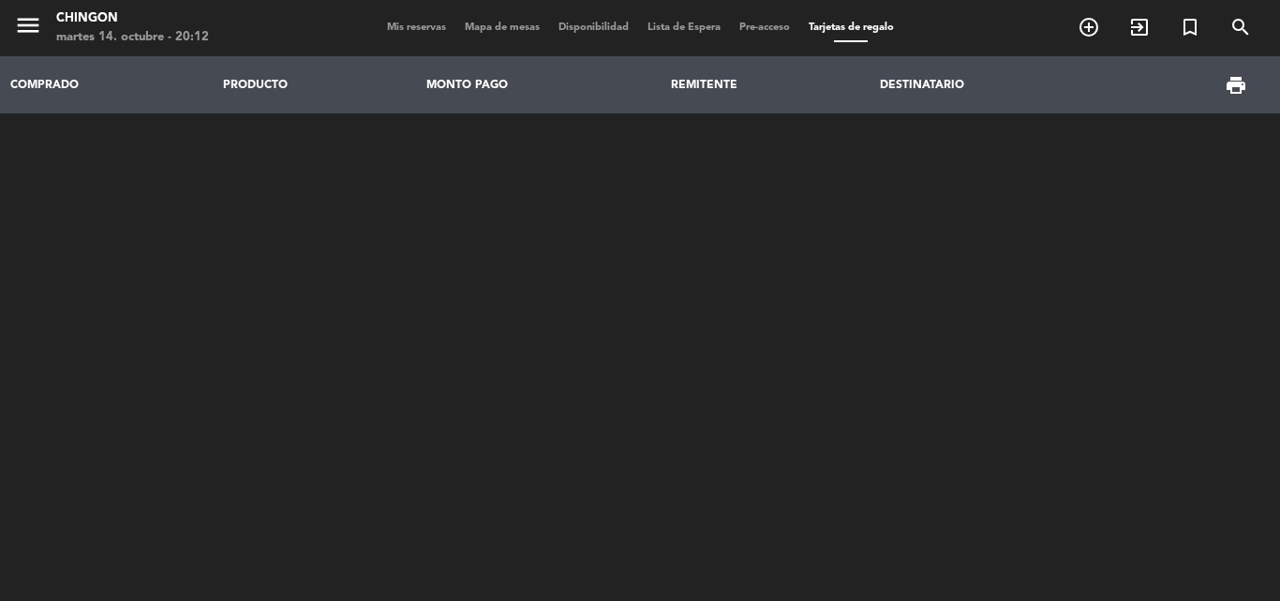
drag, startPoint x: 1129, startPoint y: 0, endPoint x: 665, endPoint y: 278, distance: 540.8
click at [712, 293] on div "COMPRADO PRODUCTO MONTO PAGO REMITENTE DESTINATARIO print" at bounding box center [640, 250] width 1280 height 388
